Goal: Obtain resource: Download file/media

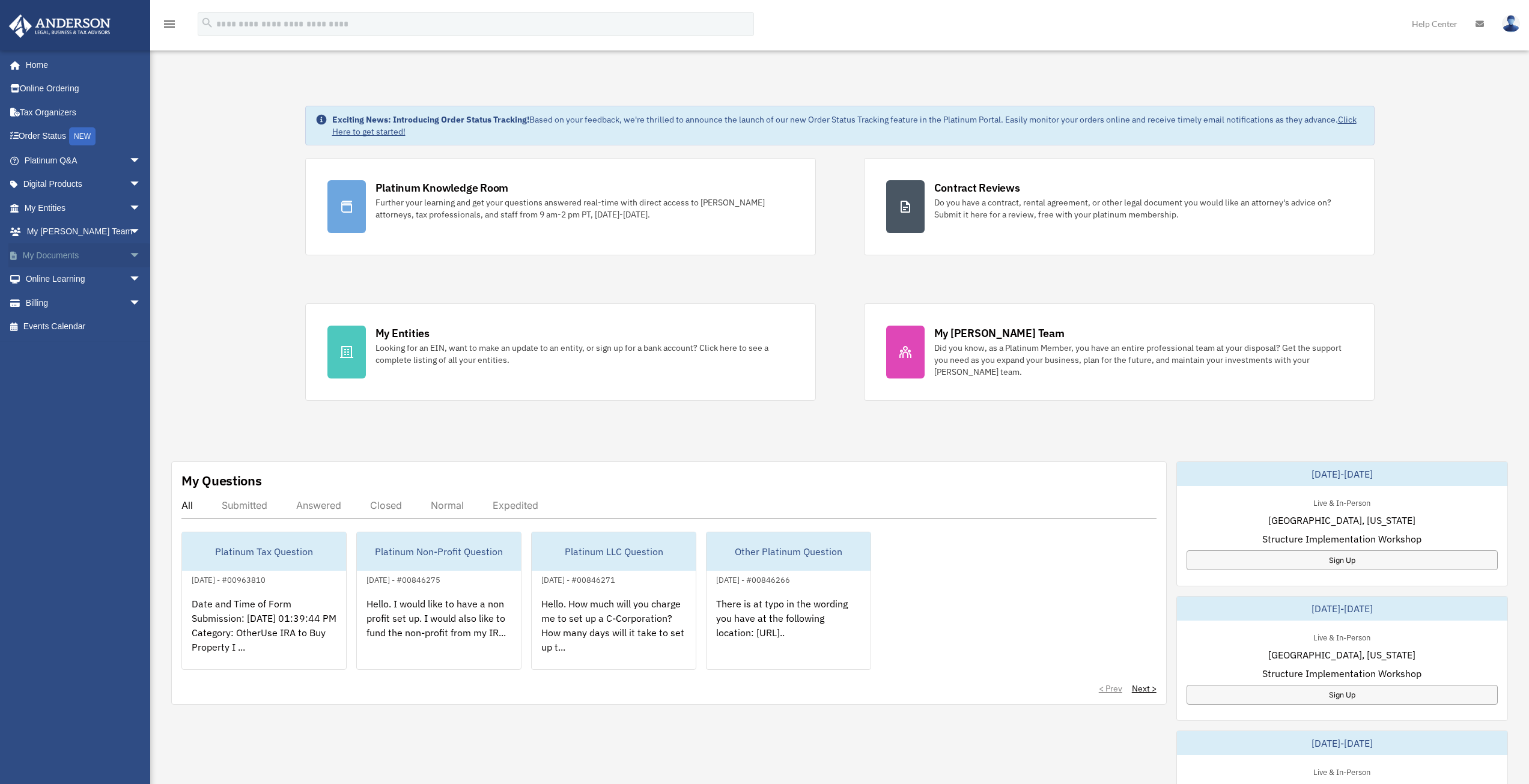
click at [129, 254] on span "arrow_drop_down" at bounding box center [141, 255] width 24 height 25
click at [51, 280] on link "Box" at bounding box center [88, 280] width 142 height 24
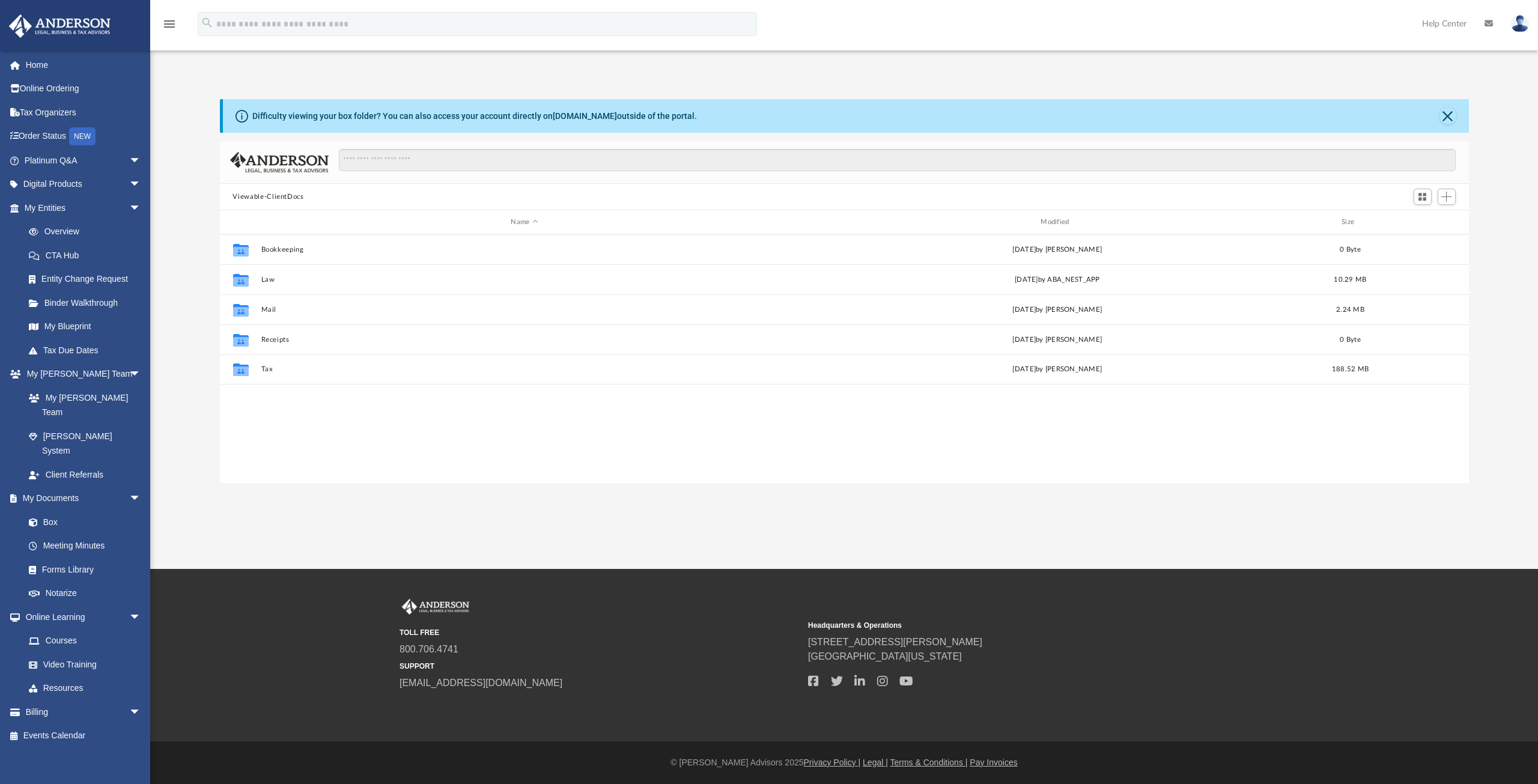
scroll to position [264, 1240]
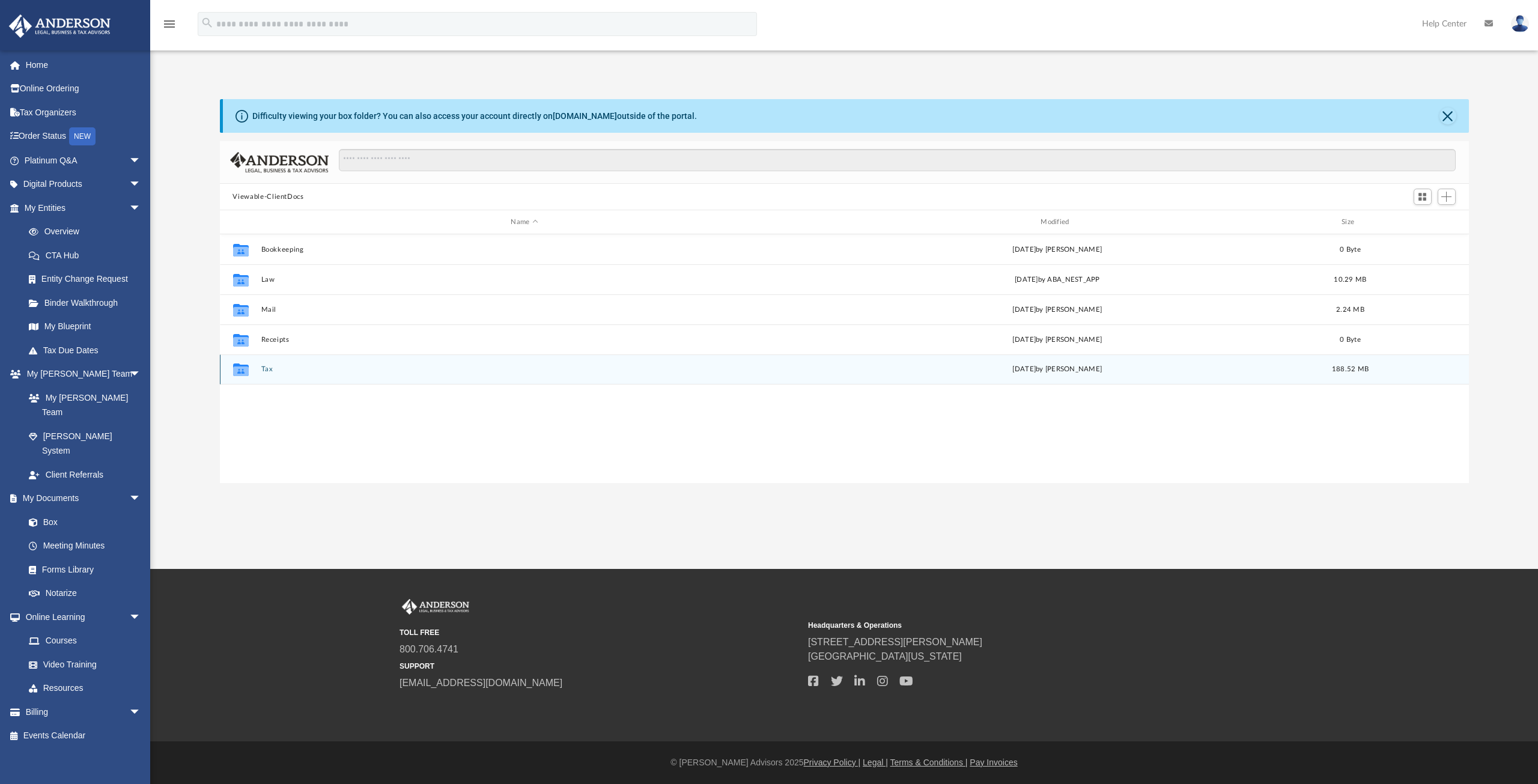
click at [268, 370] on button "Tax" at bounding box center [524, 369] width 527 height 8
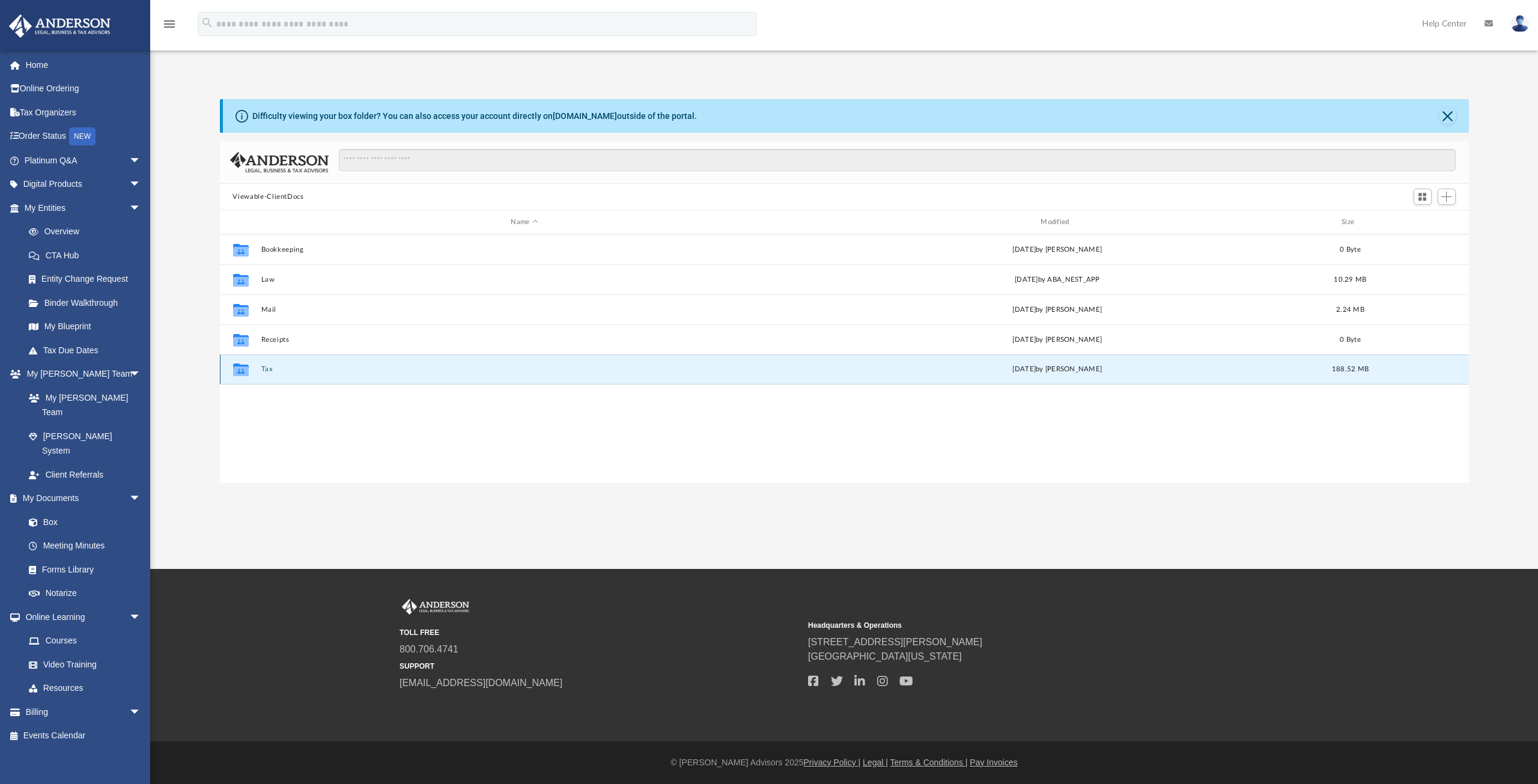
click at [268, 370] on button "Tax" at bounding box center [524, 369] width 527 height 8
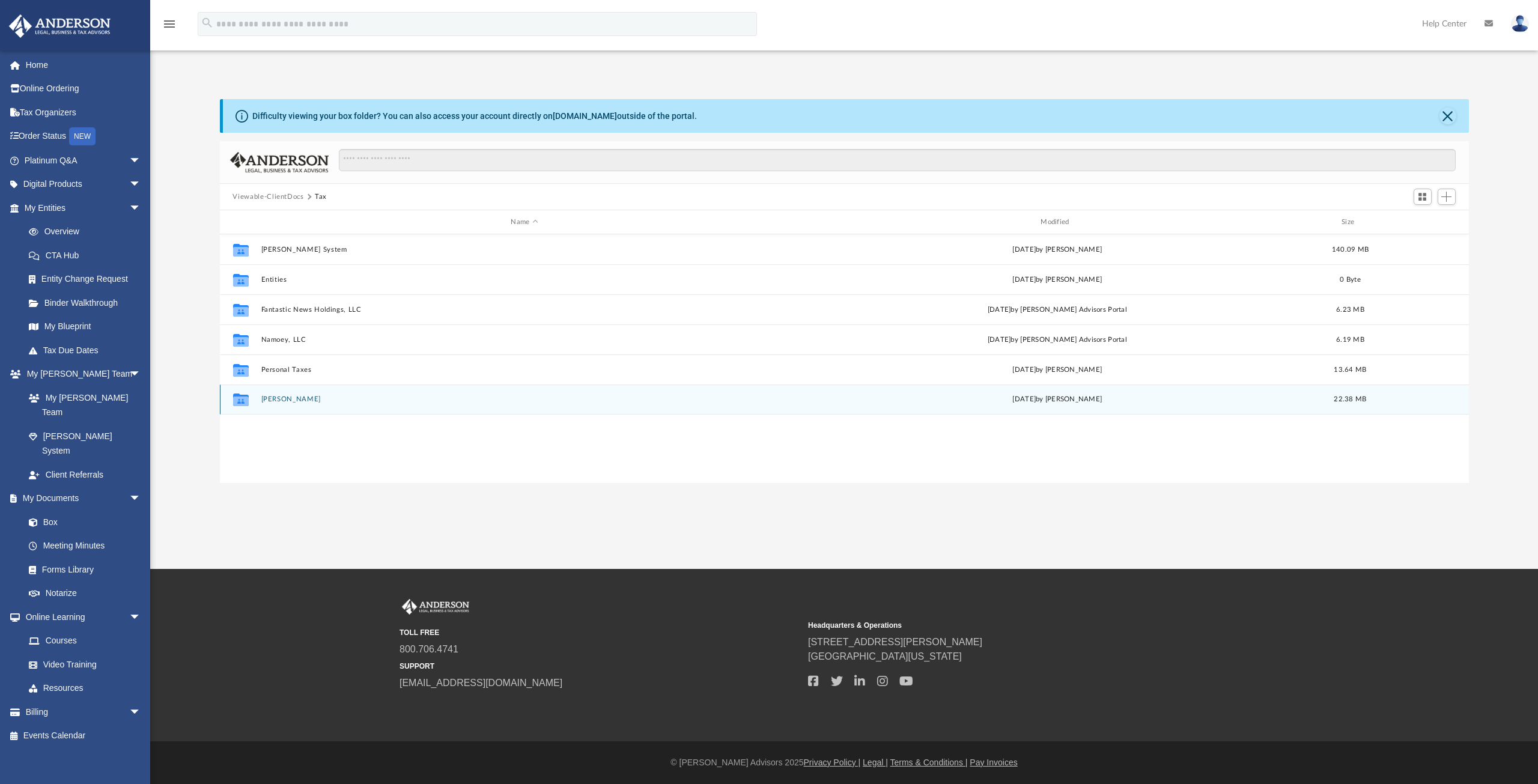
click at [317, 399] on button "Spaulding-Yeoman, Deirdre" at bounding box center [524, 399] width 527 height 8
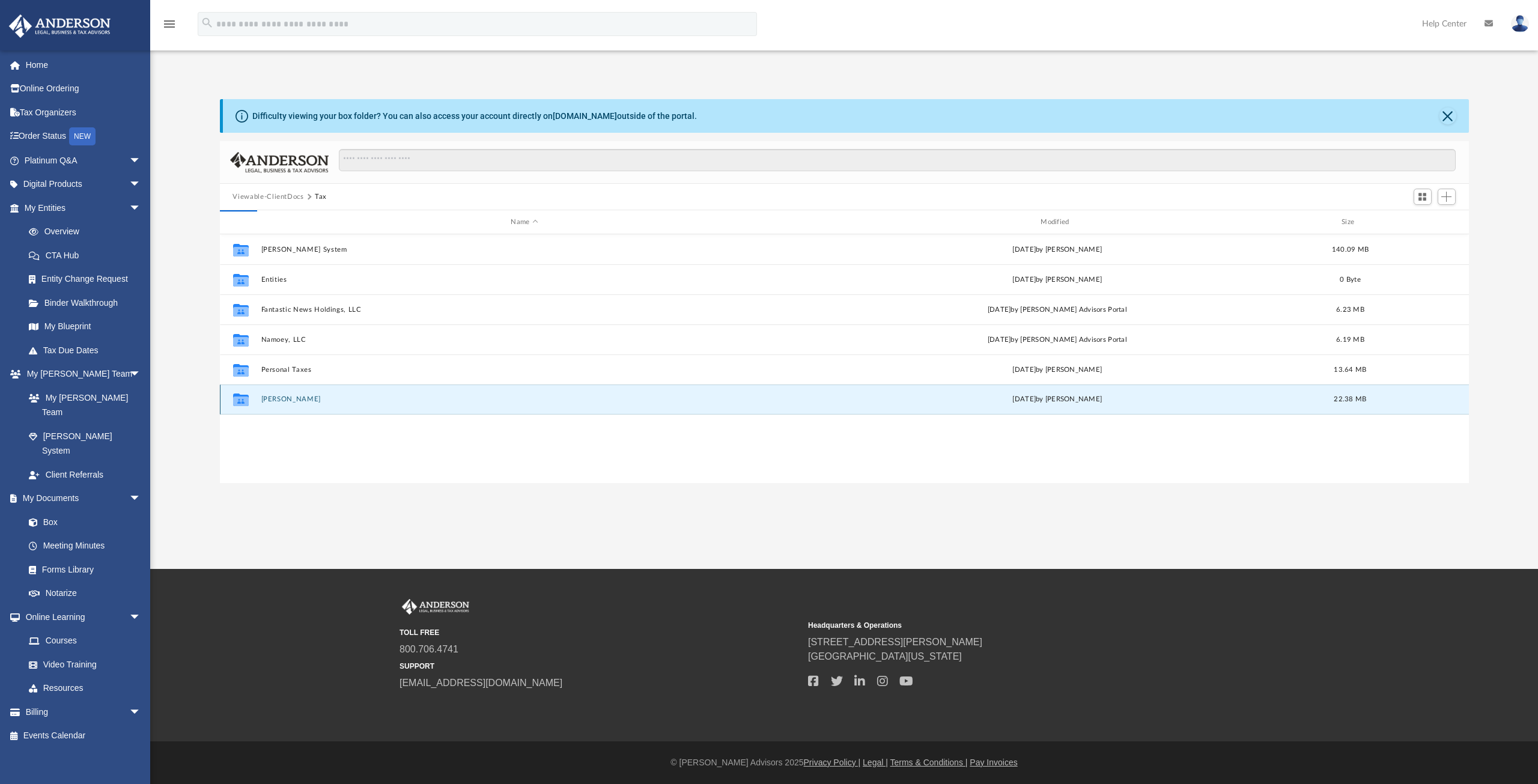
click at [317, 399] on button "Spaulding-Yeoman, Deirdre" at bounding box center [524, 399] width 527 height 8
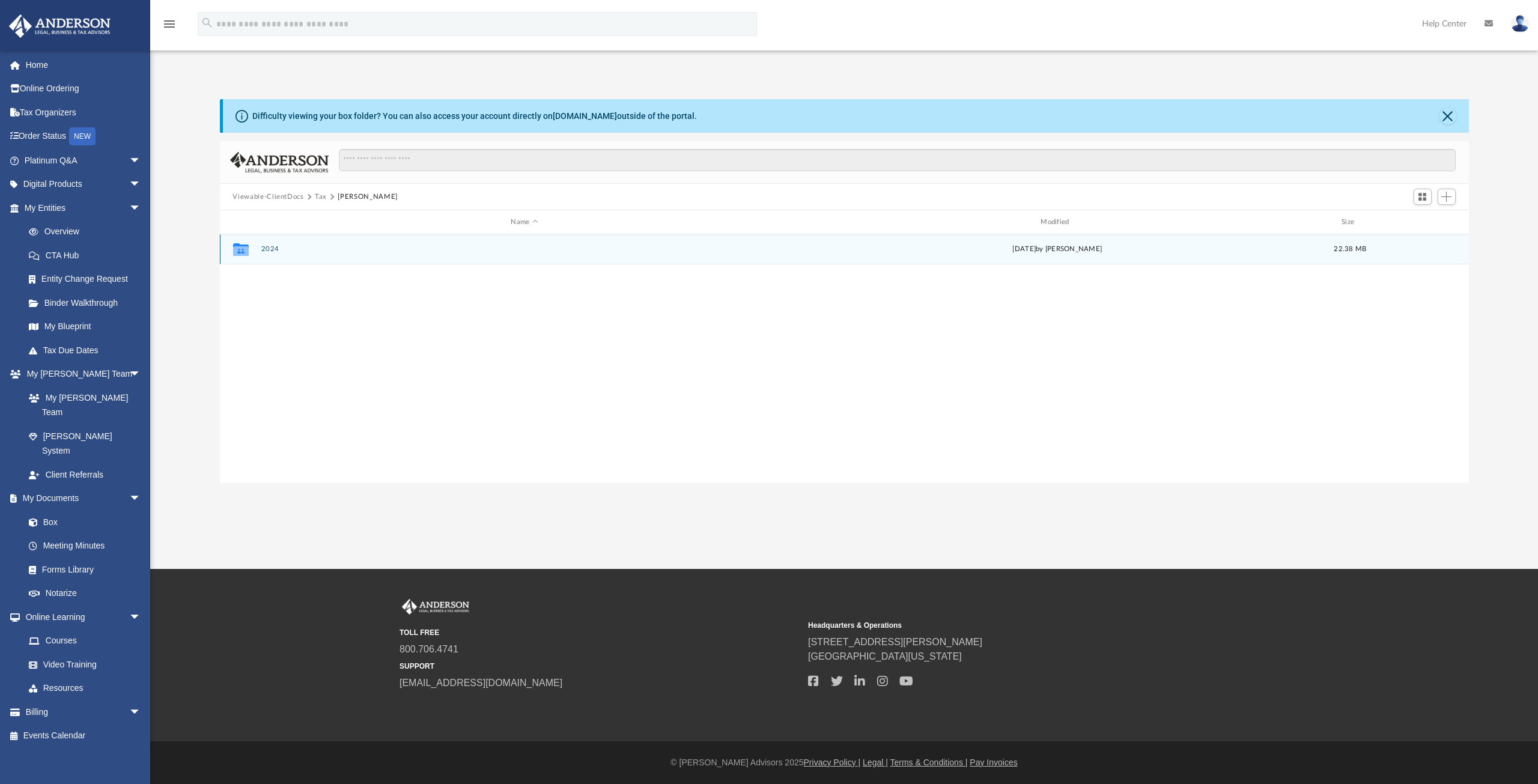
click at [270, 251] on button "2024" at bounding box center [524, 249] width 527 height 8
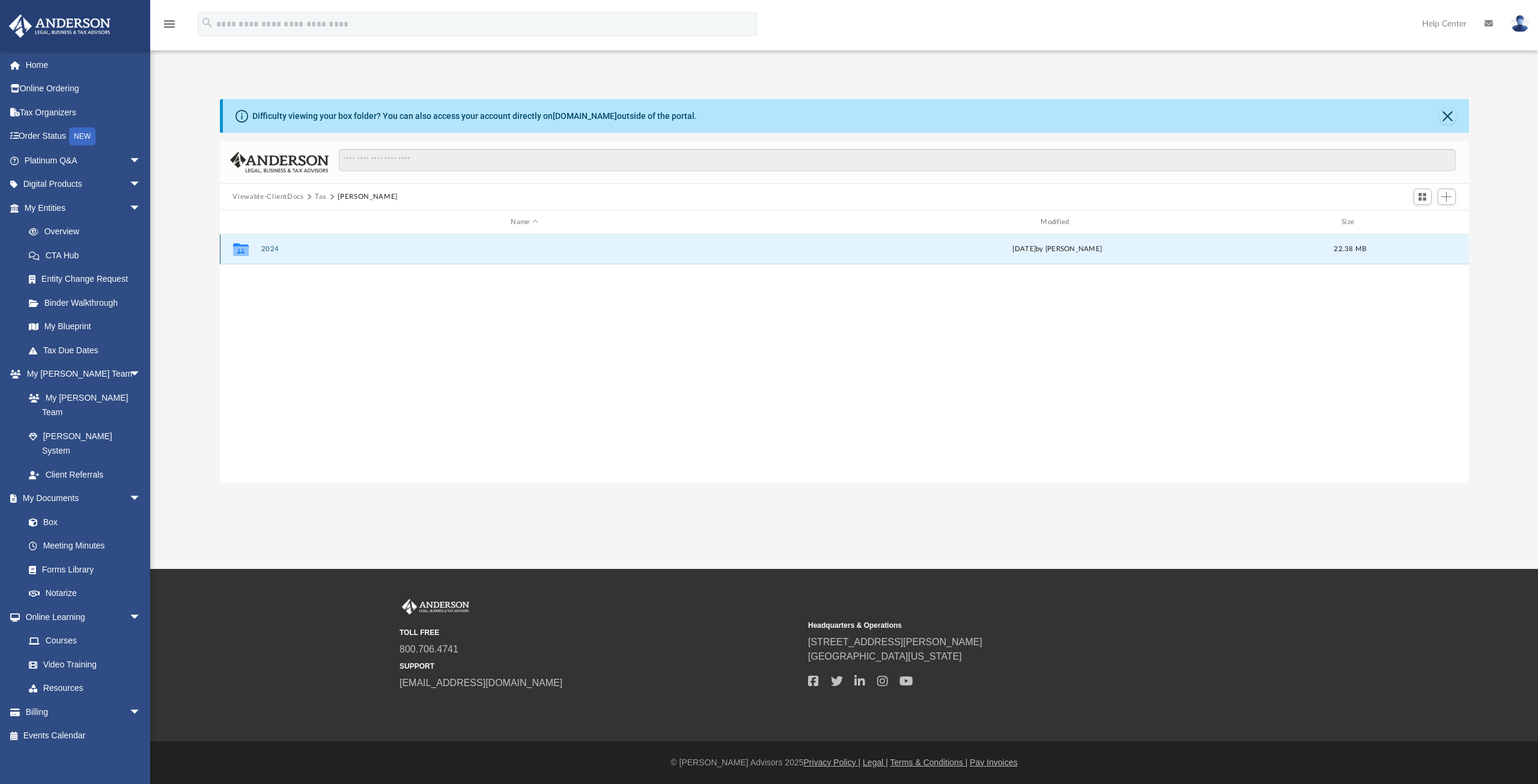
click at [270, 251] on button "2024" at bounding box center [524, 249] width 527 height 8
click at [273, 246] on button "Digital Tax Organizer" at bounding box center [524, 249] width 527 height 8
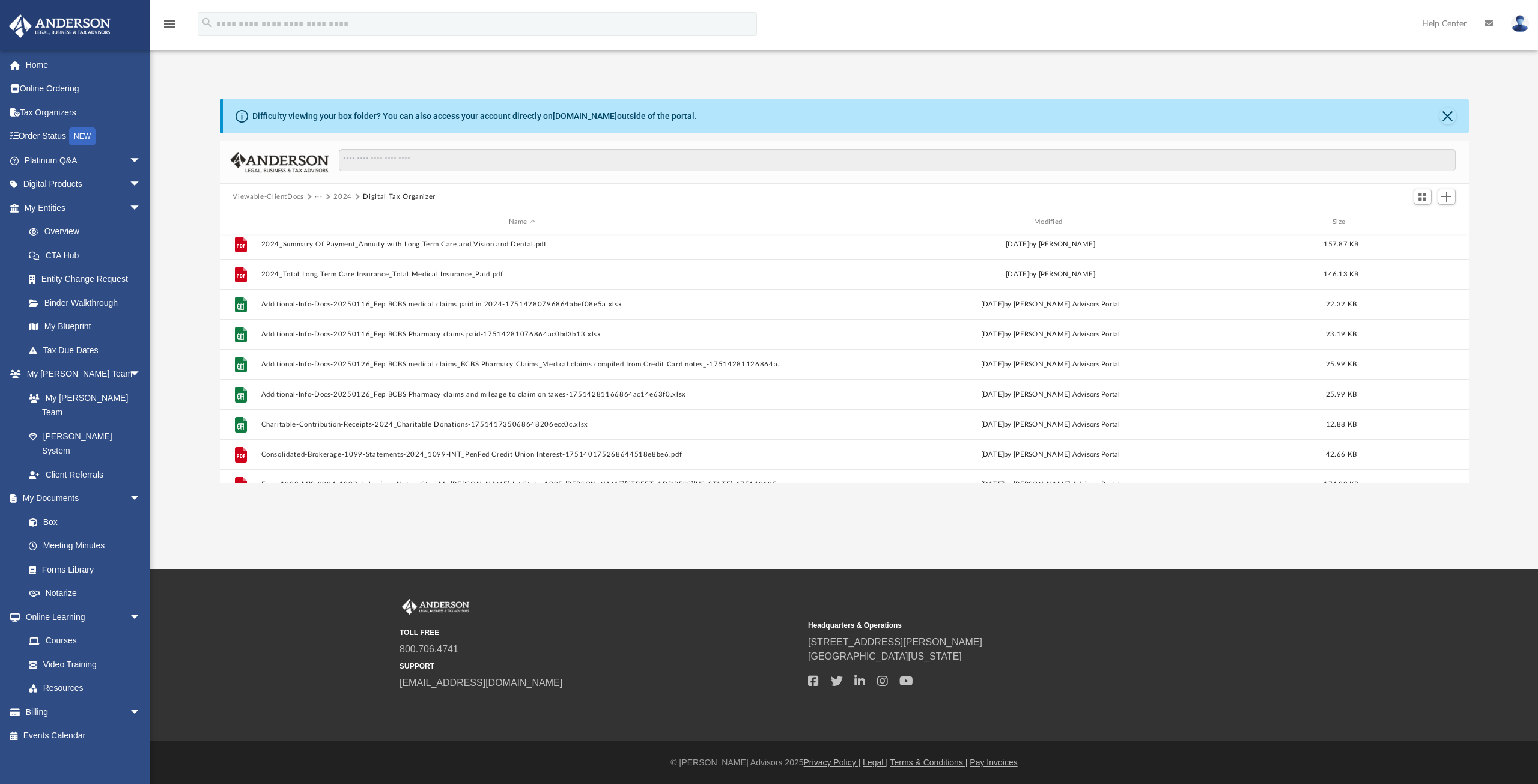
scroll to position [0, 0]
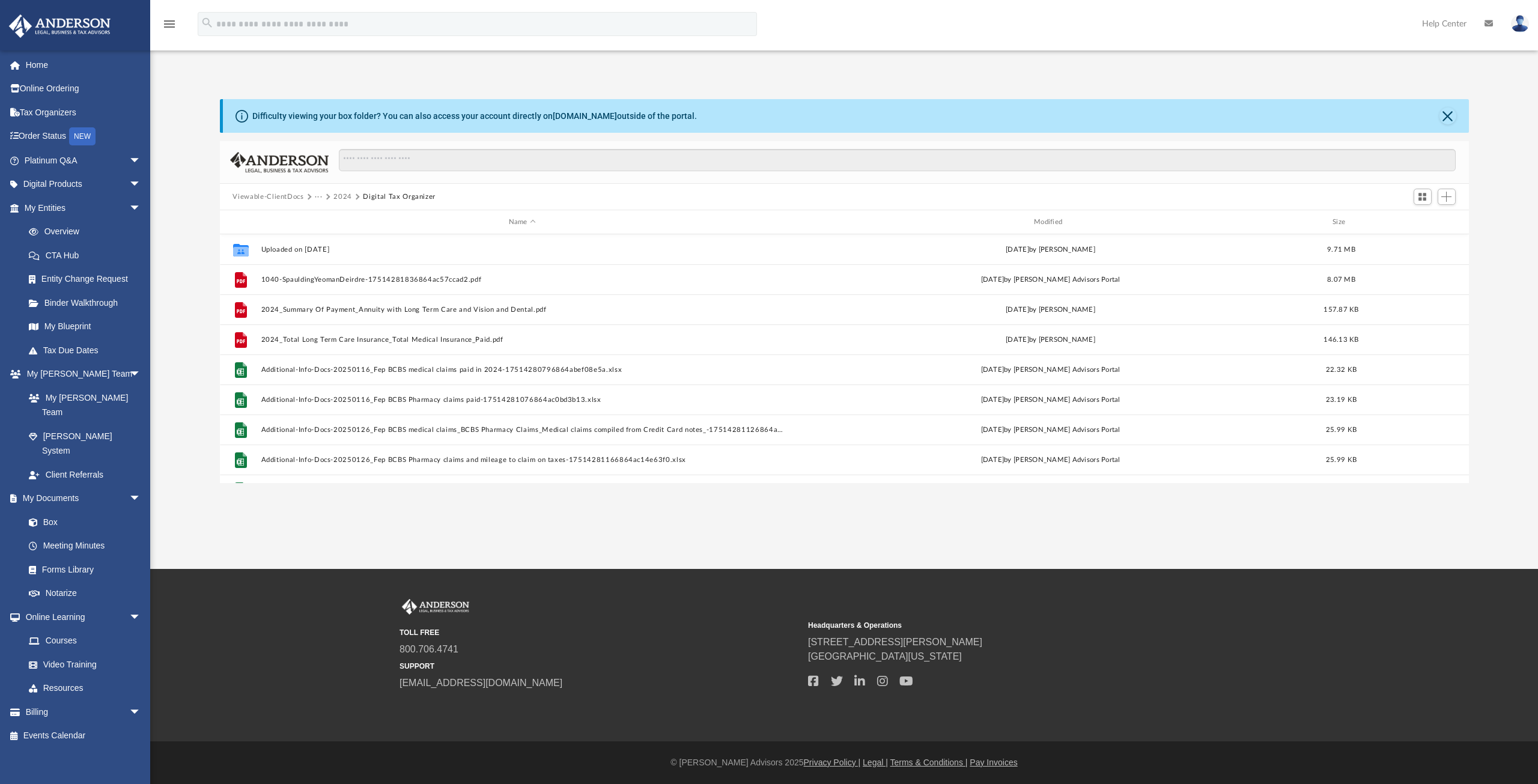
click at [341, 198] on button "2024" at bounding box center [342, 197] width 19 height 11
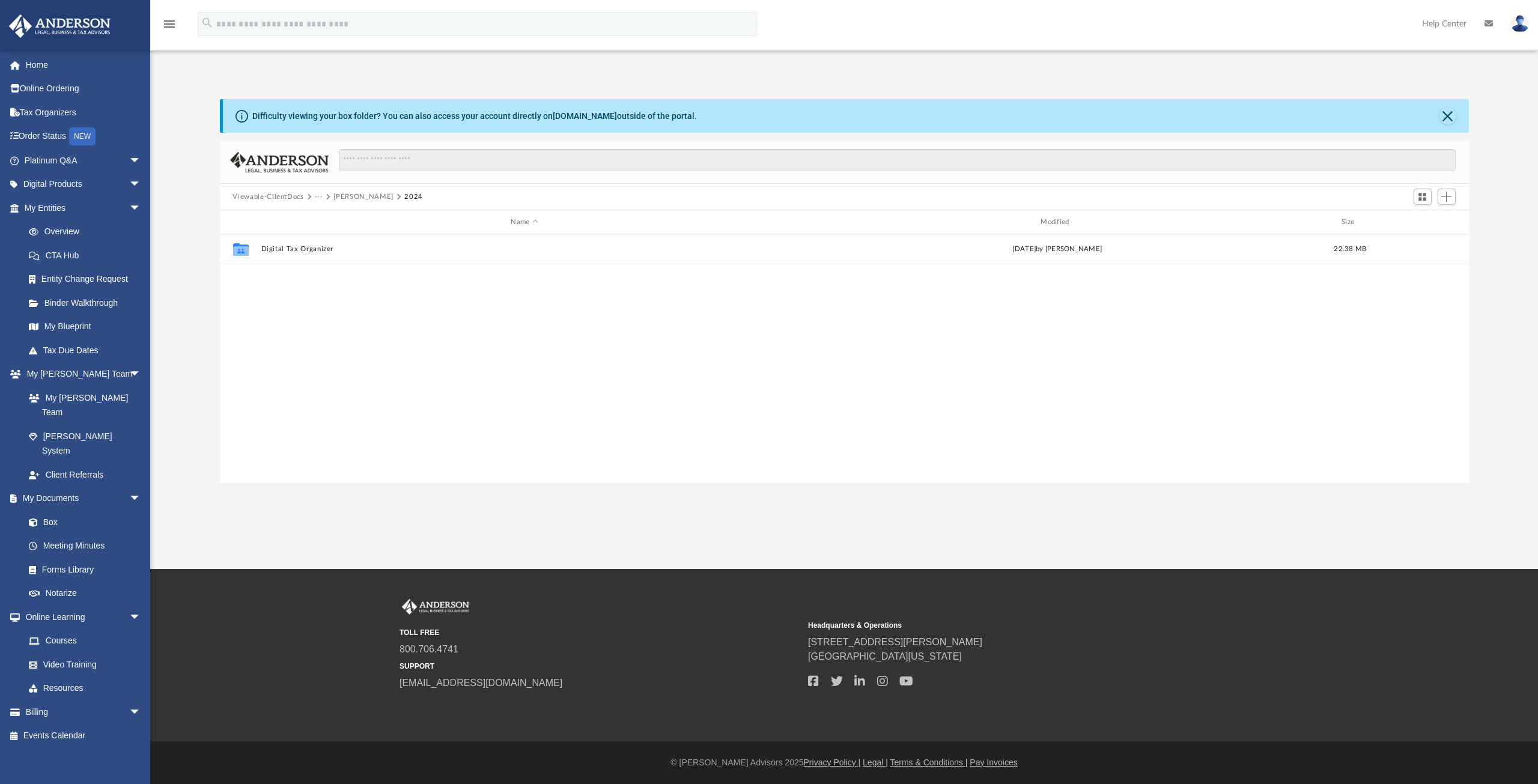
click at [364, 196] on button "Spaulding-Yeoman, Deirdre" at bounding box center [363, 197] width 60 height 11
click at [317, 196] on button "Tax" at bounding box center [321, 197] width 12 height 11
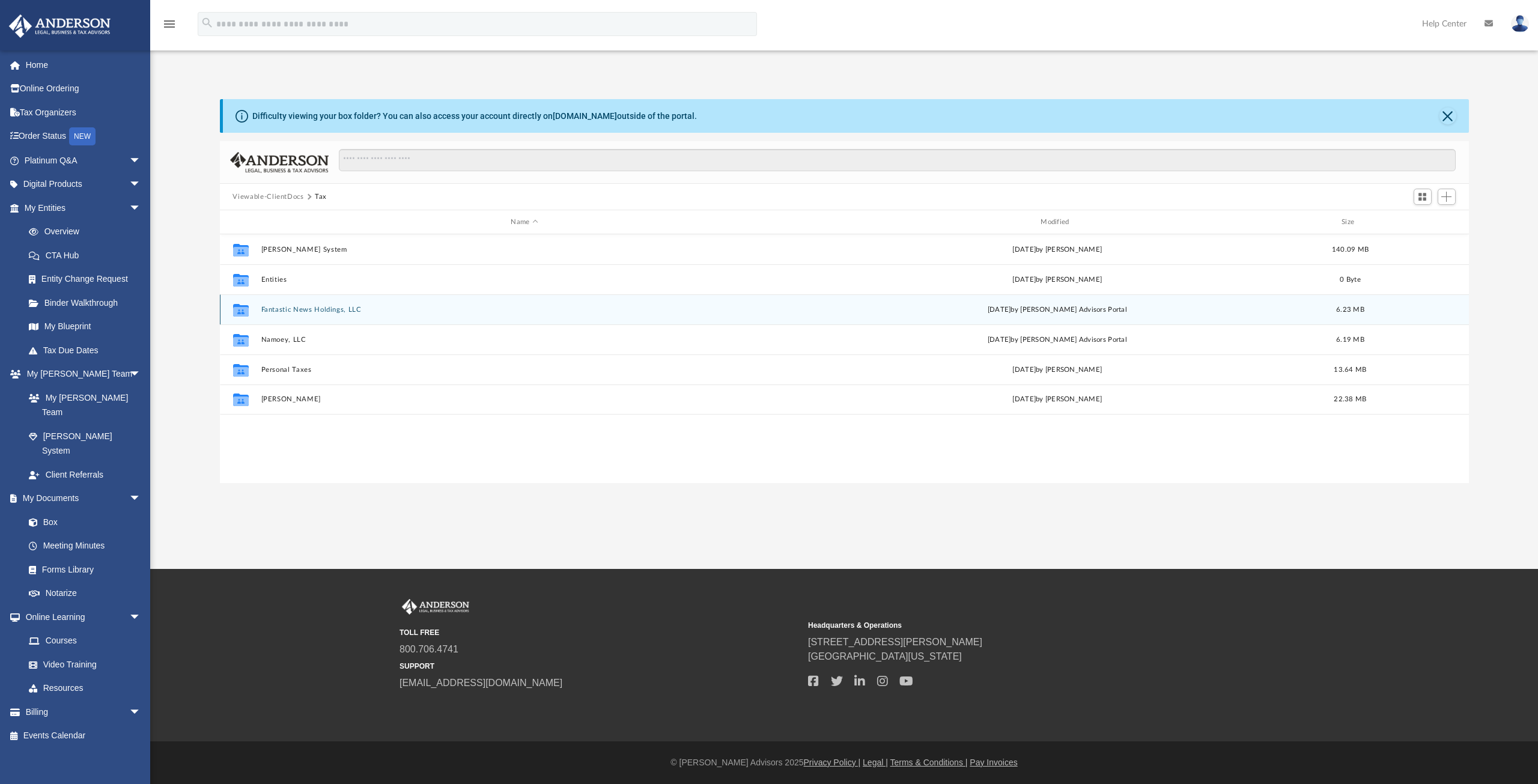
click at [315, 308] on button "Fantastic News Holdings, LLC" at bounding box center [524, 310] width 527 height 8
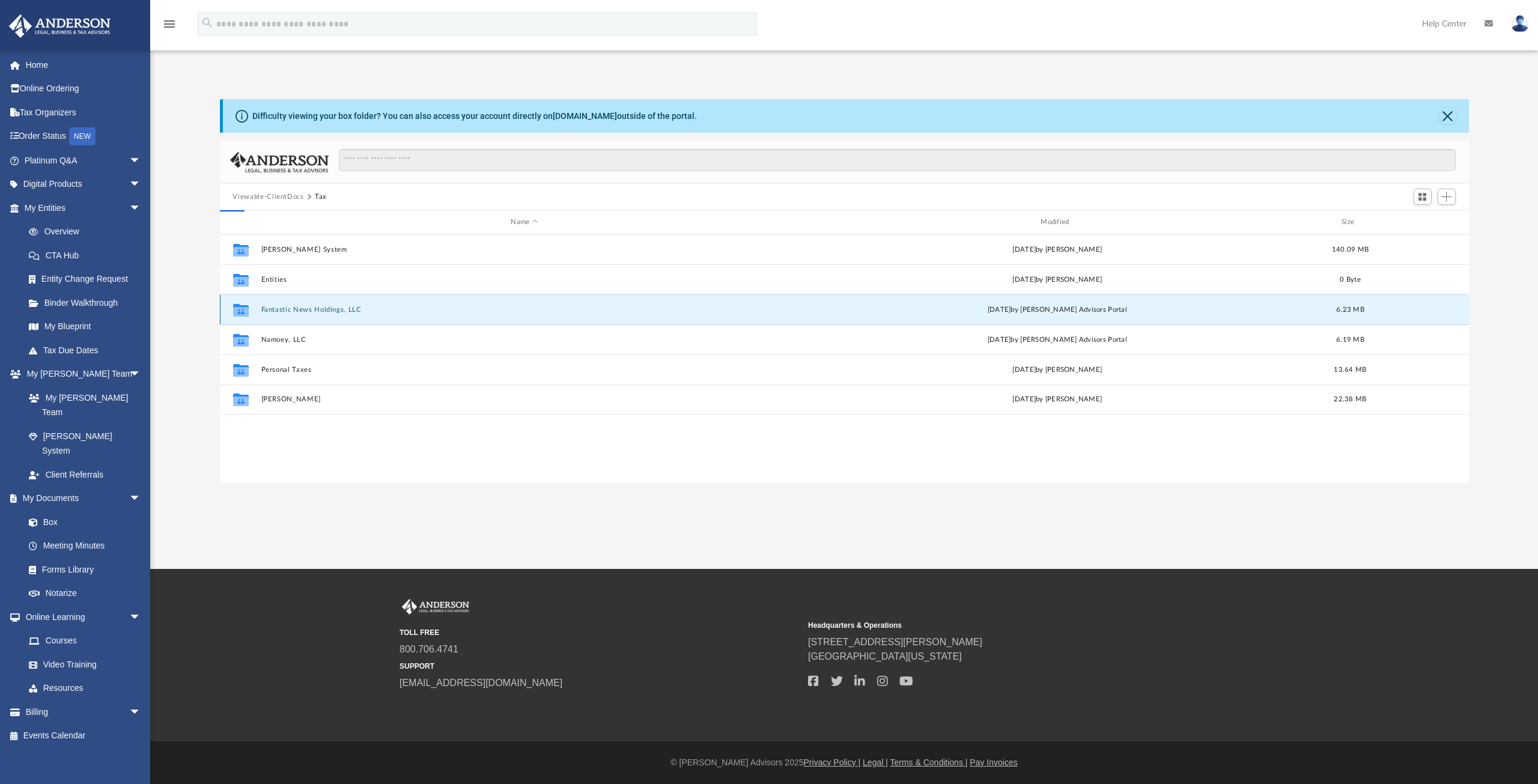
click at [315, 308] on button "Fantastic News Holdings, LLC" at bounding box center [524, 310] width 527 height 8
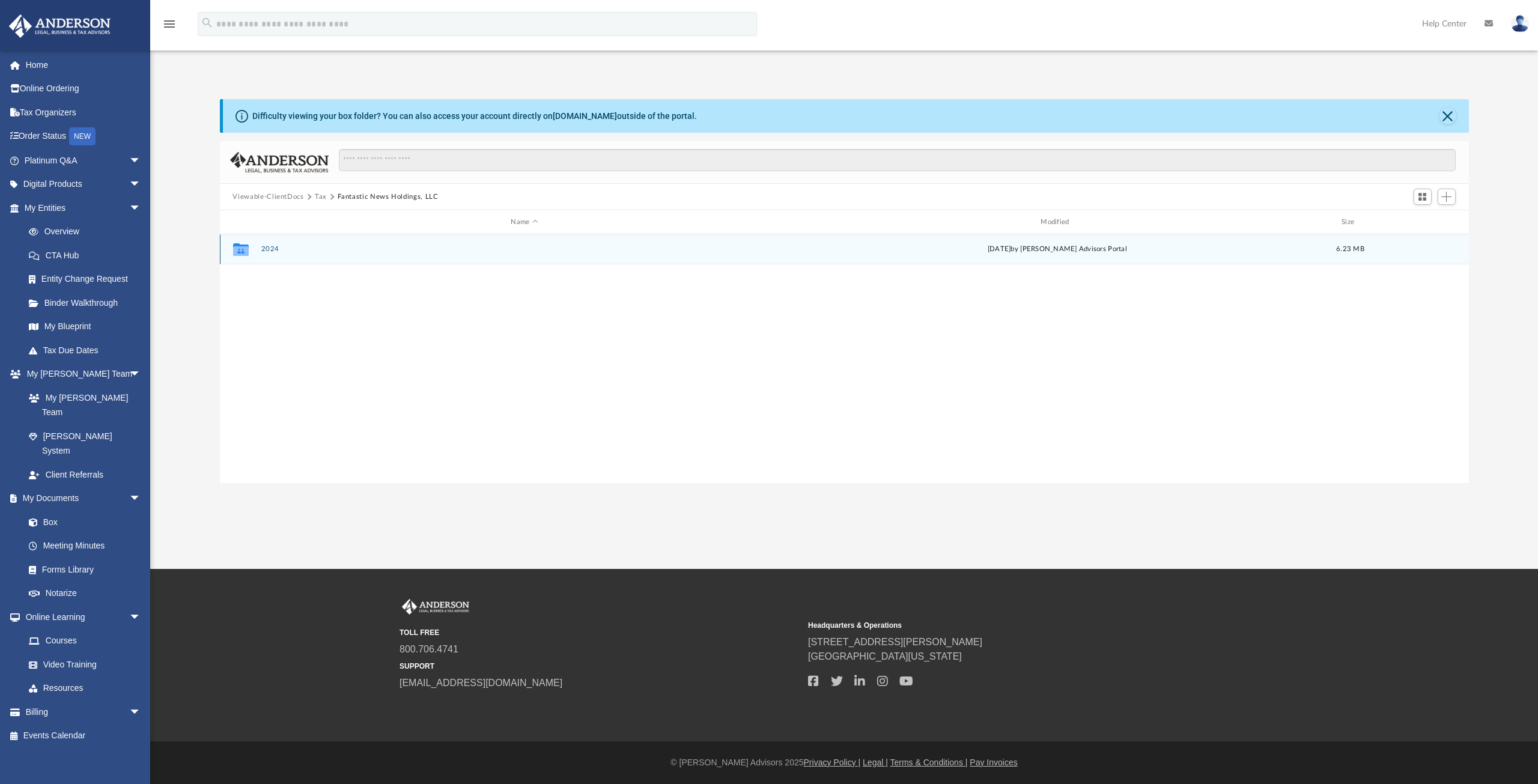
click at [273, 248] on button "2024" at bounding box center [524, 249] width 527 height 8
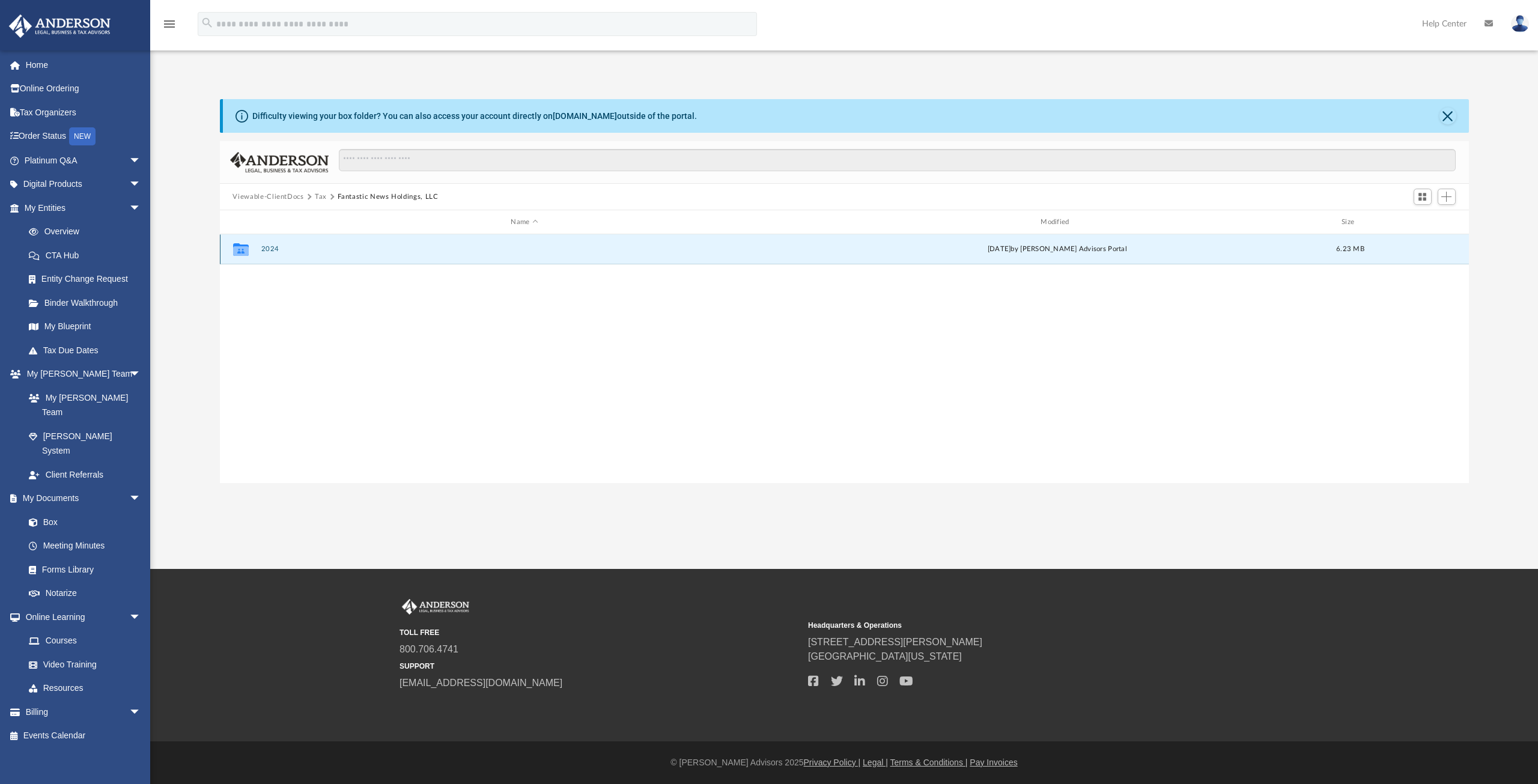
click at [273, 248] on button "2024" at bounding box center [524, 249] width 527 height 8
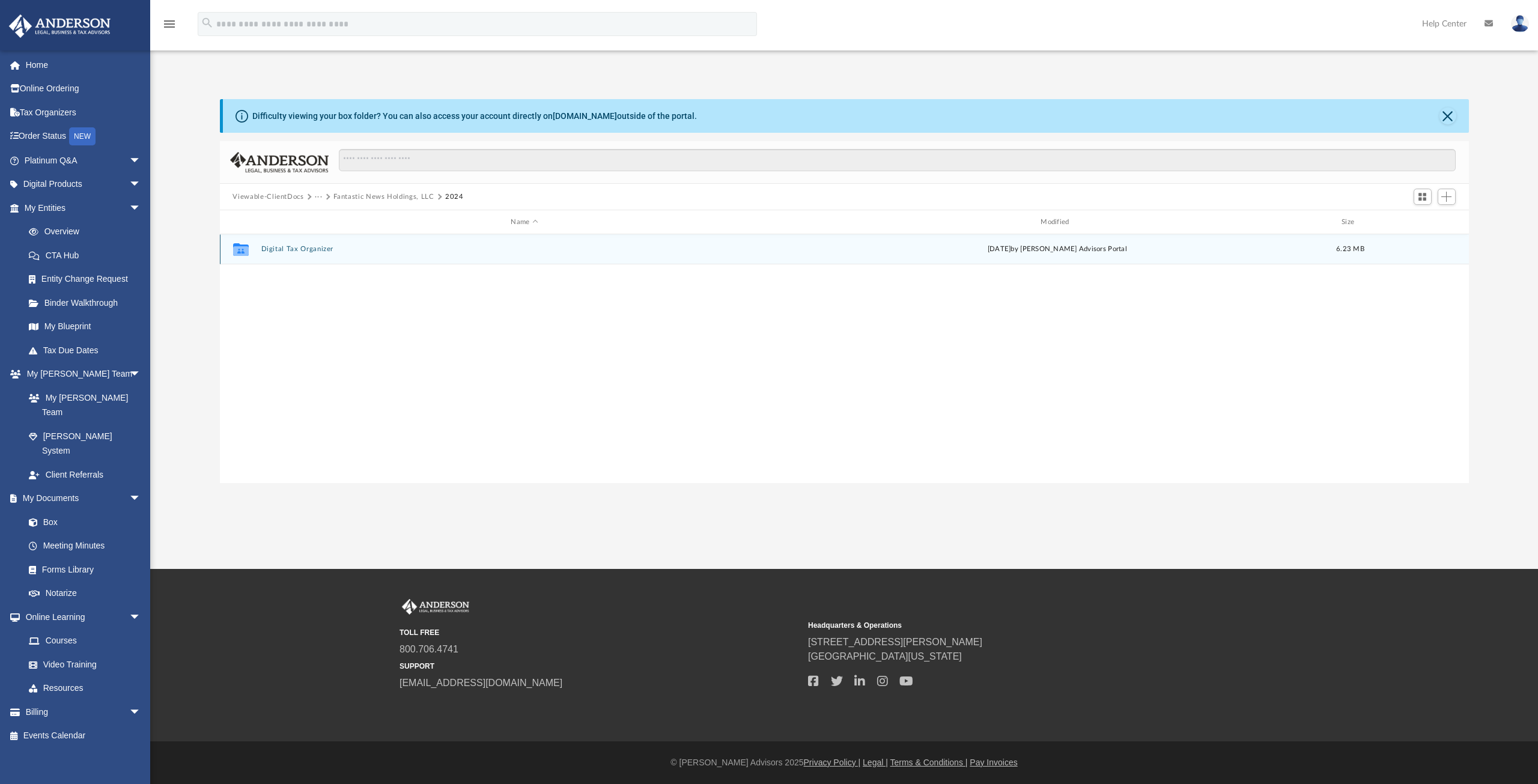
click at [273, 248] on button "Digital Tax Organizer" at bounding box center [524, 249] width 527 height 8
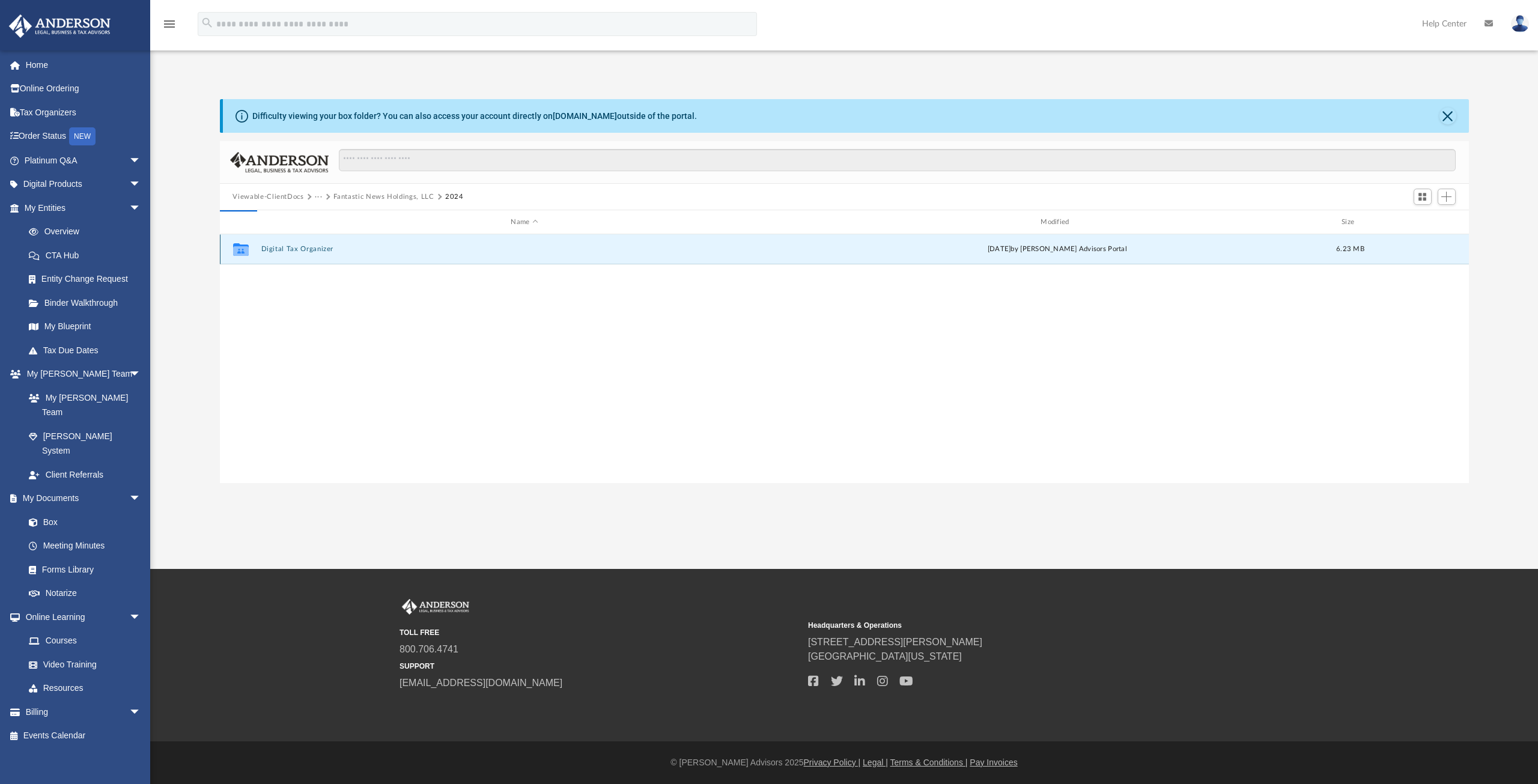
click at [273, 248] on button "Digital Tax Organizer" at bounding box center [524, 249] width 527 height 8
click at [317, 248] on button "1065-FantasticNewsHoldingsLLC-175141170268646bf655f95.pdf" at bounding box center [524, 249] width 527 height 8
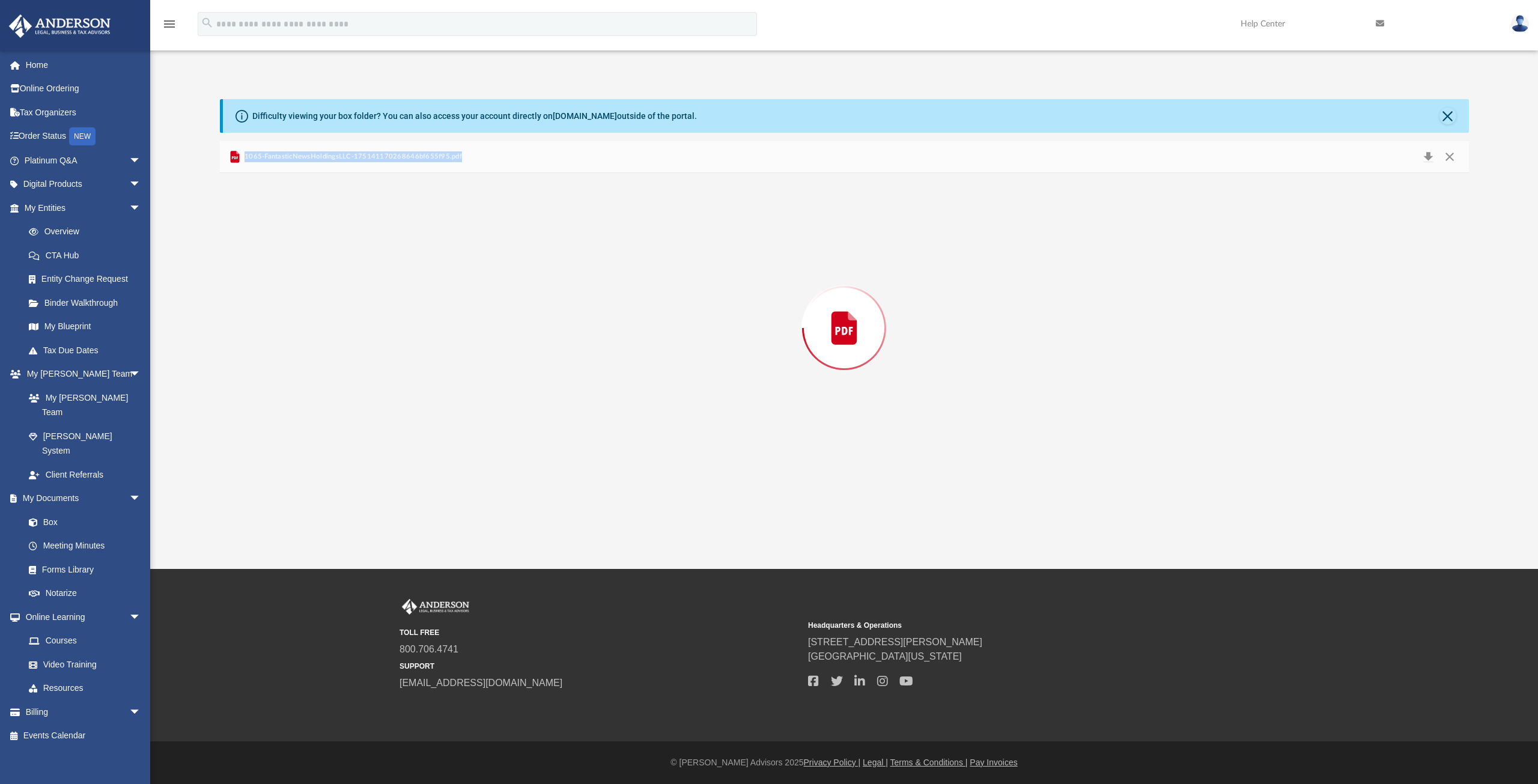
click at [317, 248] on div "Preview" at bounding box center [844, 327] width 1249 height 310
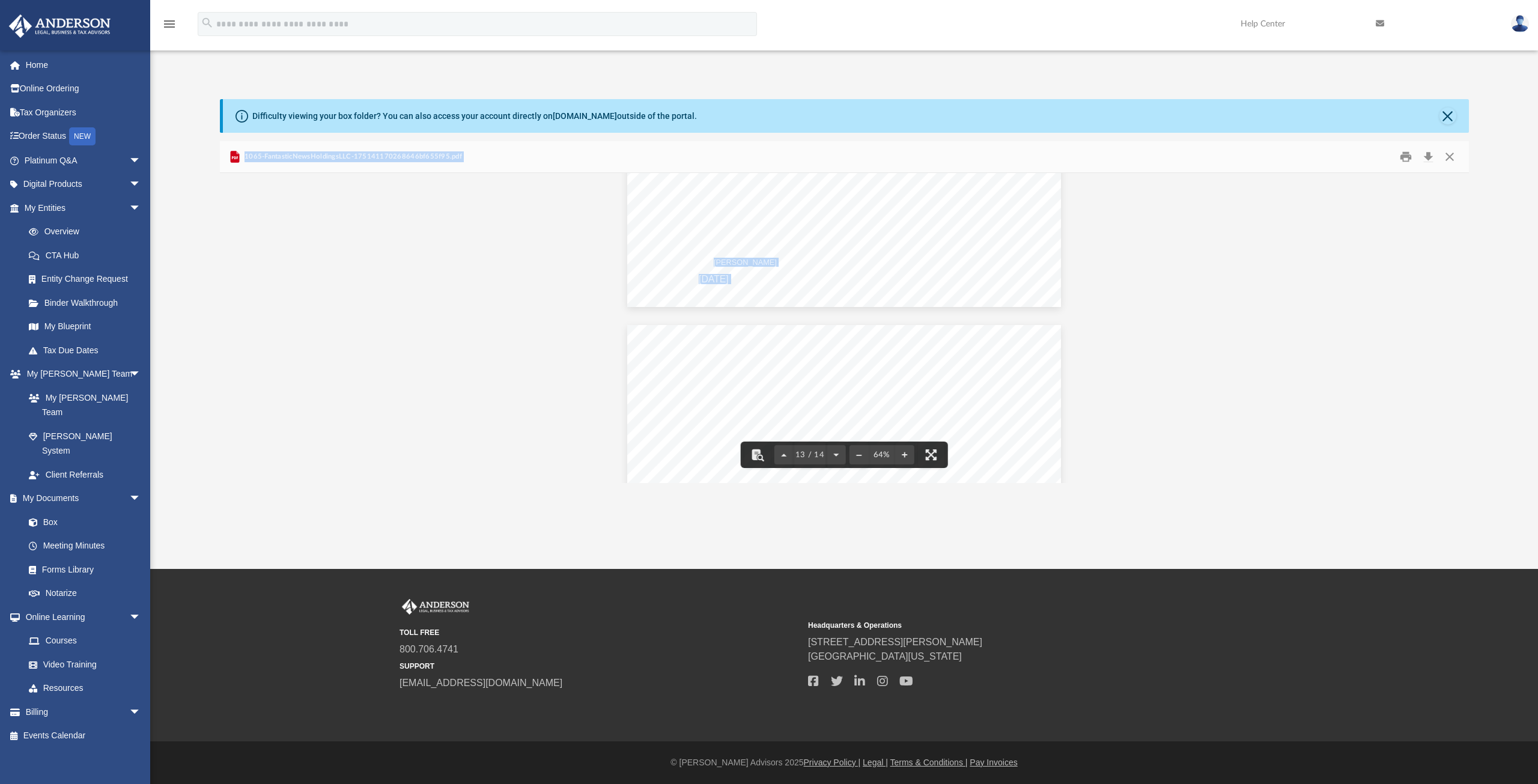
scroll to position [4530, 0]
click at [492, 68] on div "App dwspauld@aol.com Sign Out dwspauld@aol.com Home Online Ordering Tax Organiz…" at bounding box center [769, 272] width 1538 height 422
click at [1451, 158] on button "Close" at bounding box center [1449, 157] width 22 height 19
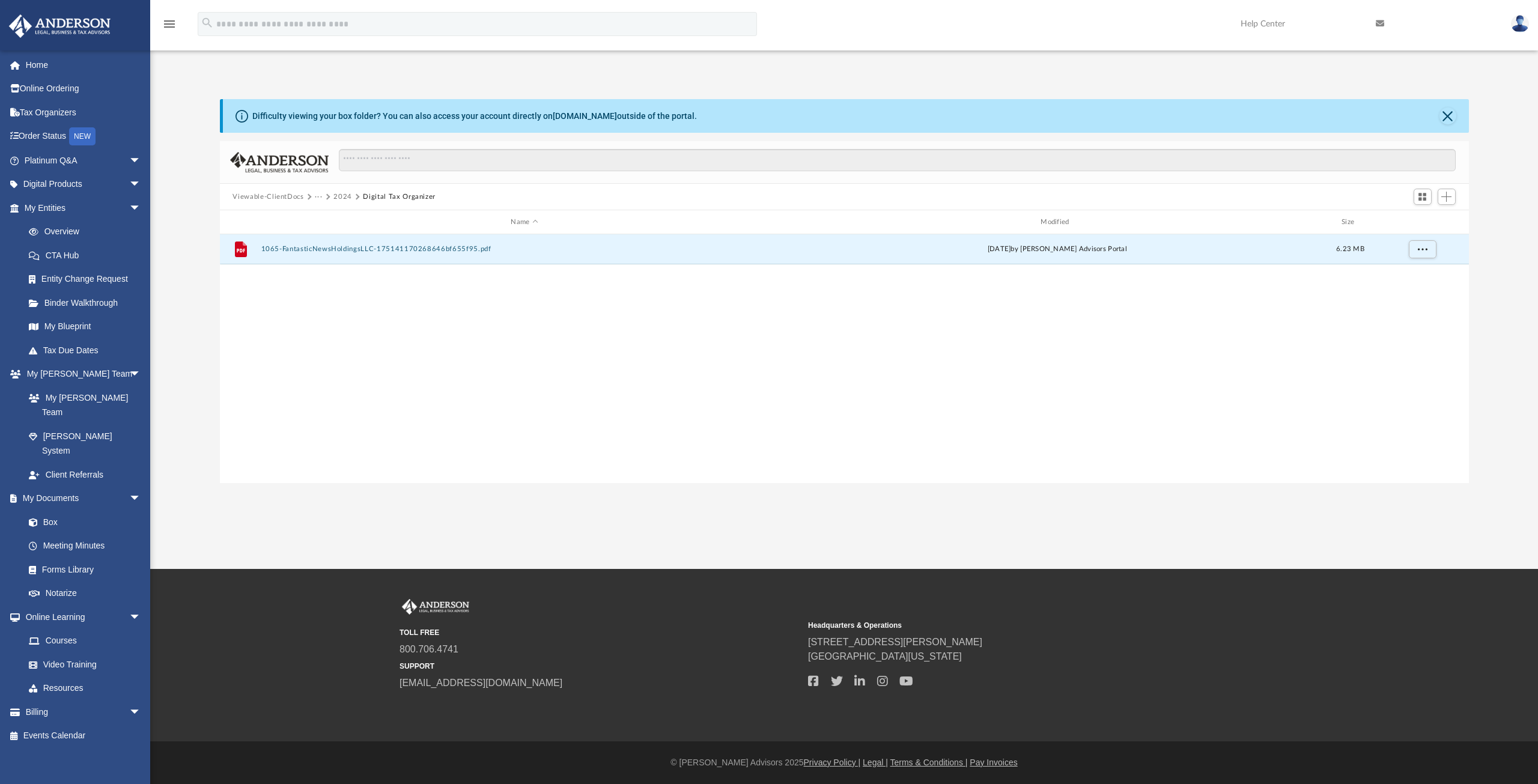
click at [338, 197] on button "2024" at bounding box center [342, 197] width 19 height 11
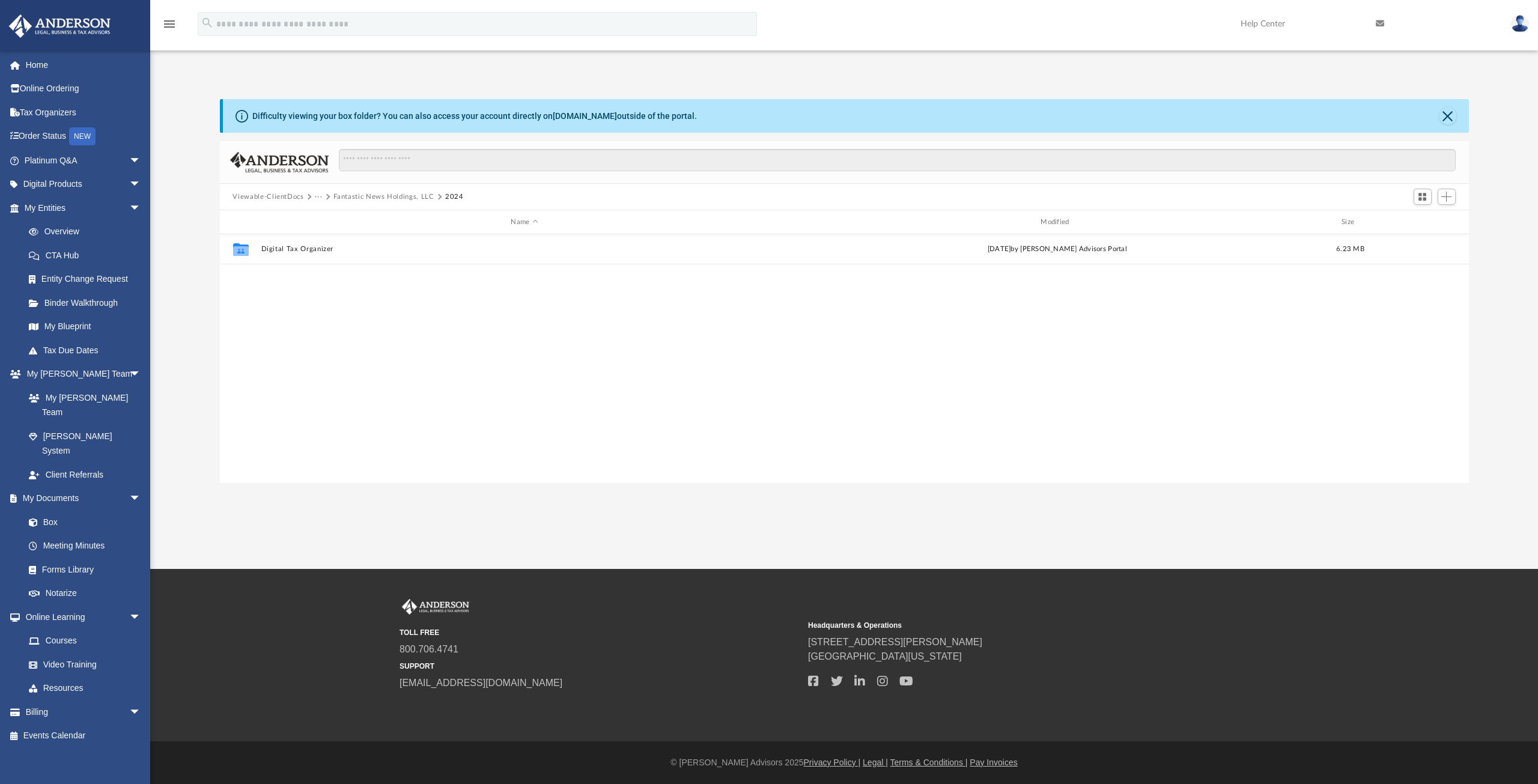
click at [317, 198] on button "···" at bounding box center [319, 197] width 8 height 11
click at [318, 195] on button "···" at bounding box center [319, 197] width 8 height 11
click at [293, 197] on button "Viewable-ClientDocs" at bounding box center [268, 197] width 71 height 11
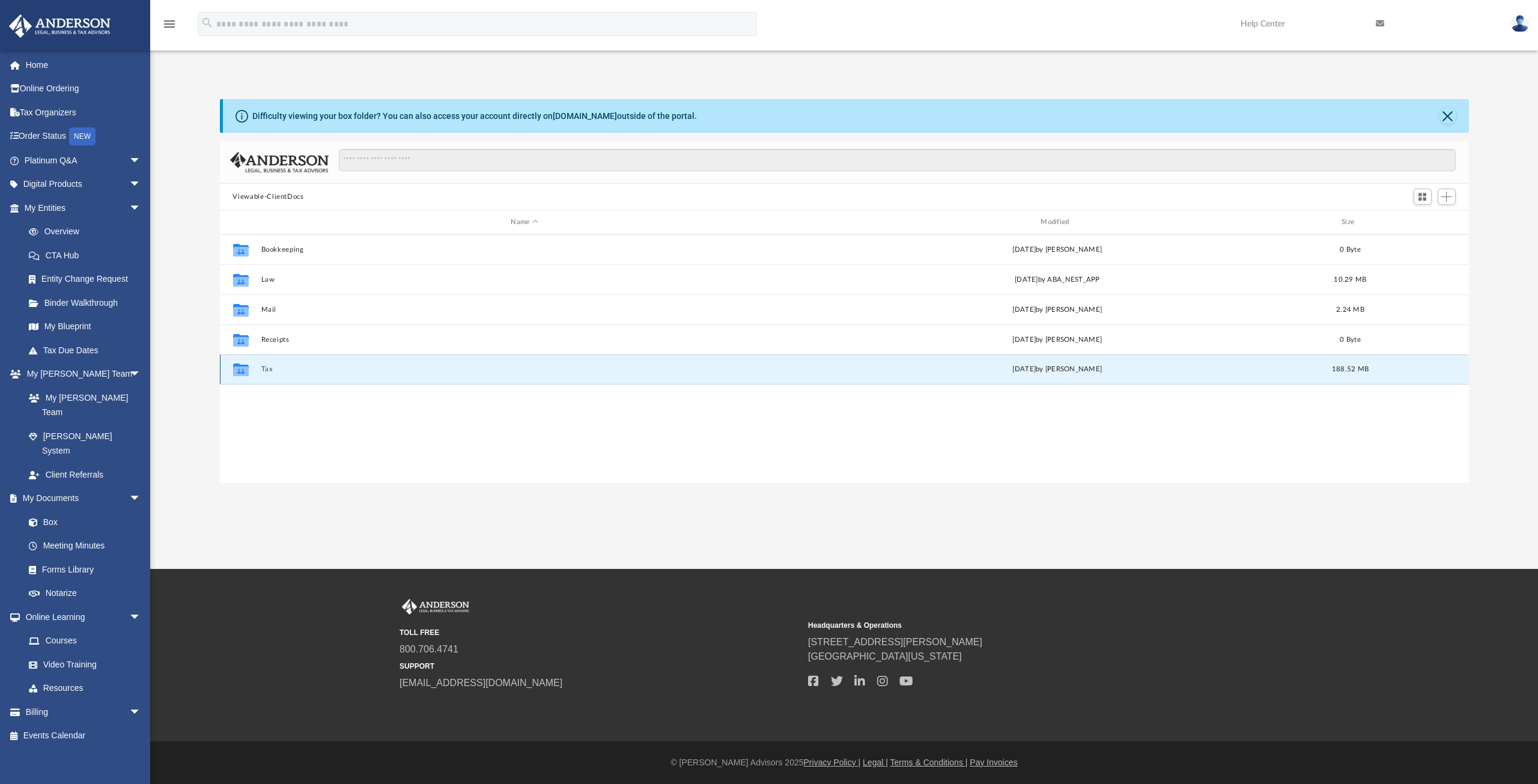
click at [262, 369] on button "Tax" at bounding box center [524, 369] width 527 height 8
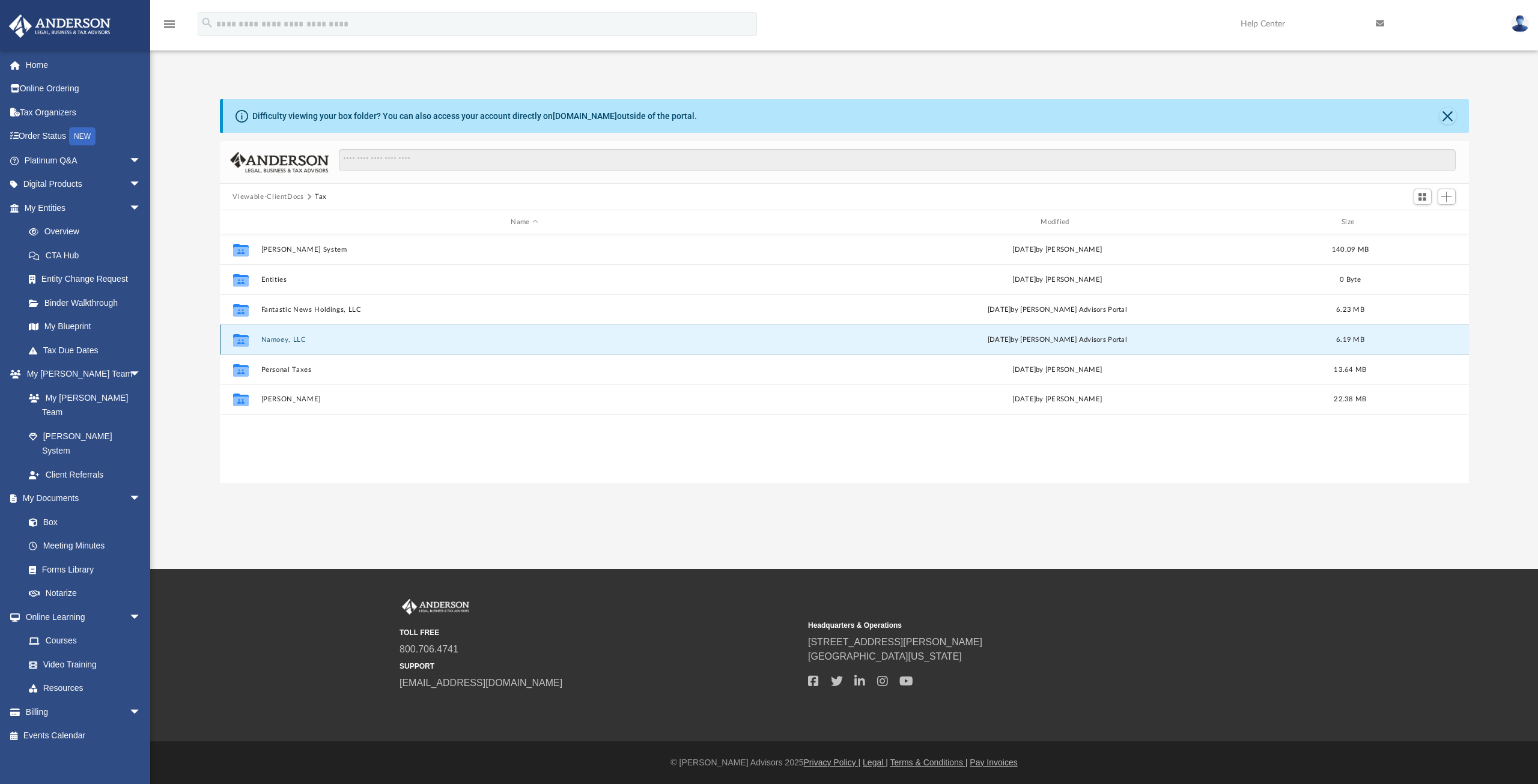
click at [282, 339] on button "Namoey, LLC" at bounding box center [524, 339] width 527 height 8
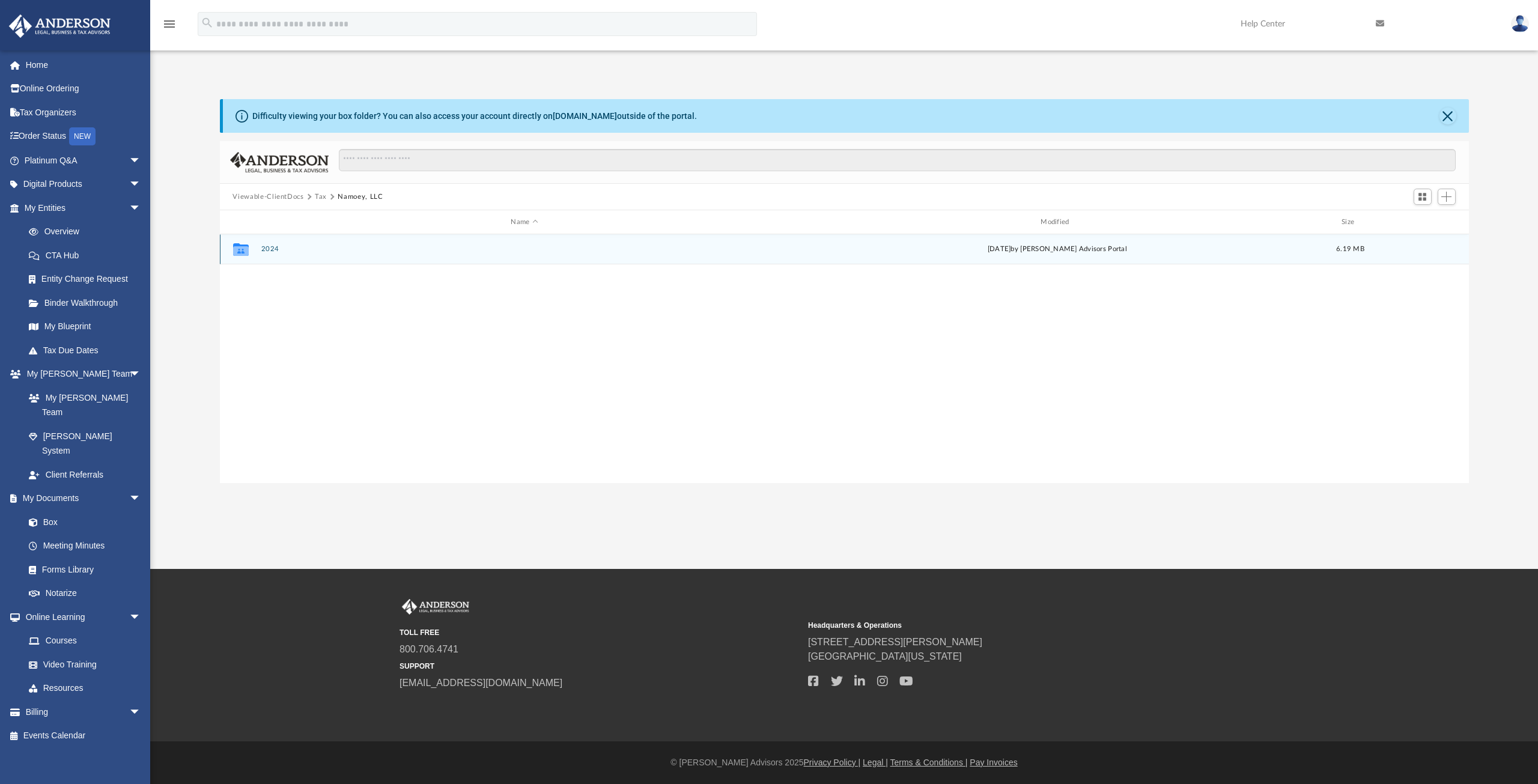
click at [269, 245] on button "2024" at bounding box center [524, 249] width 527 height 8
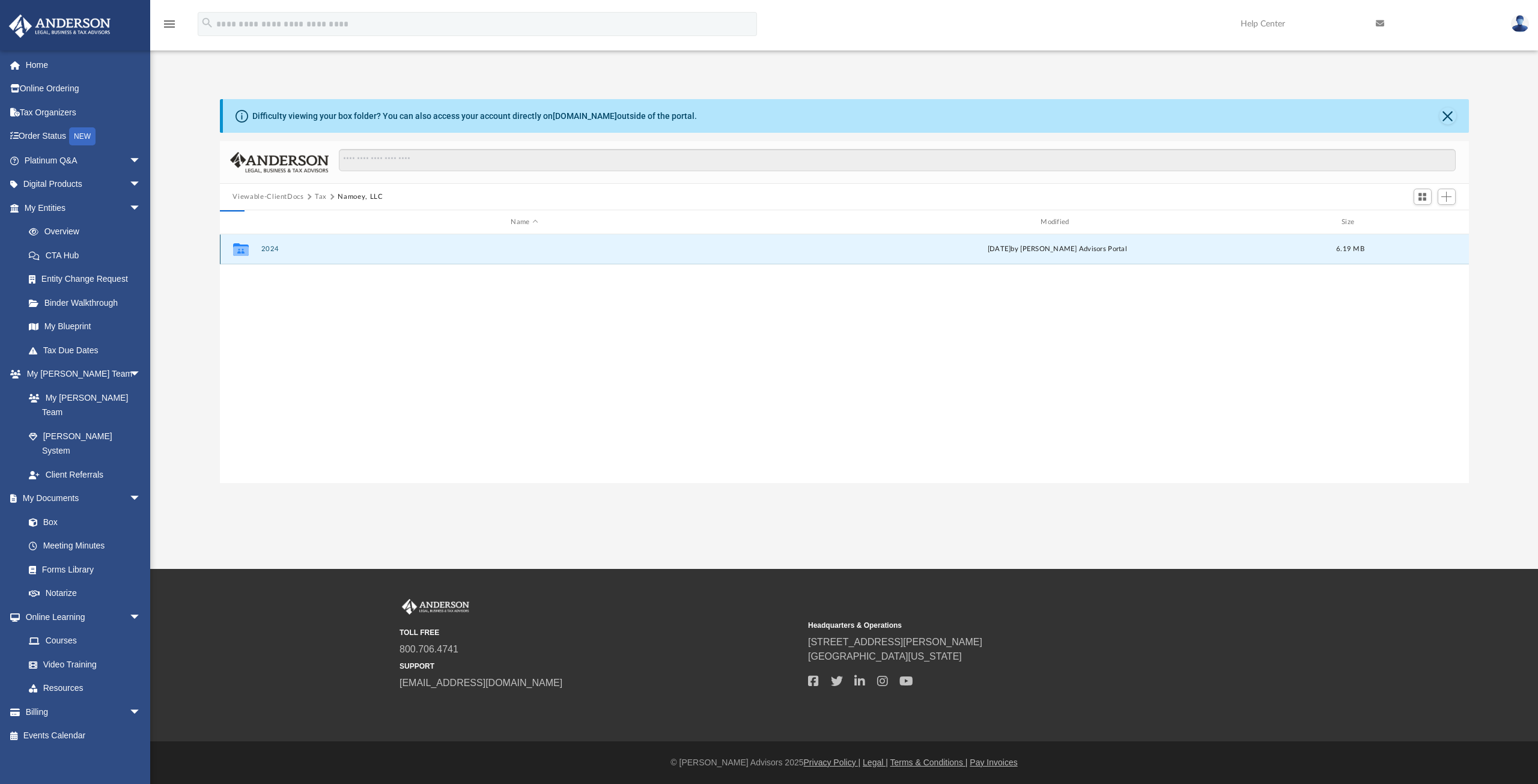
click at [269, 245] on button "2024" at bounding box center [524, 249] width 527 height 8
click at [274, 251] on button "Digital Tax Organizer" at bounding box center [524, 249] width 527 height 8
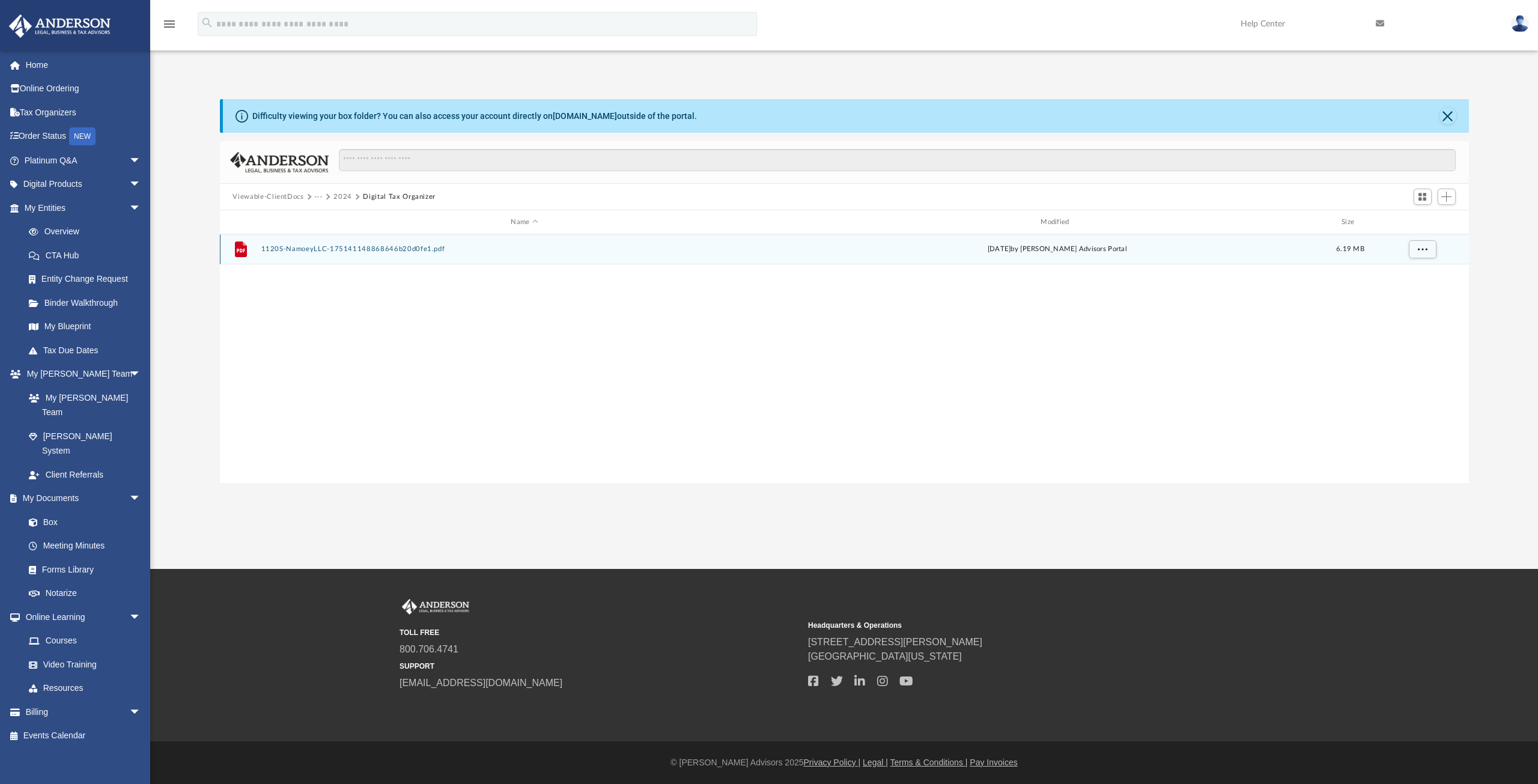
click at [293, 246] on button "1120S-NamoeyLLC-175141148868646b20d0fe1.pdf" at bounding box center [524, 249] width 527 height 8
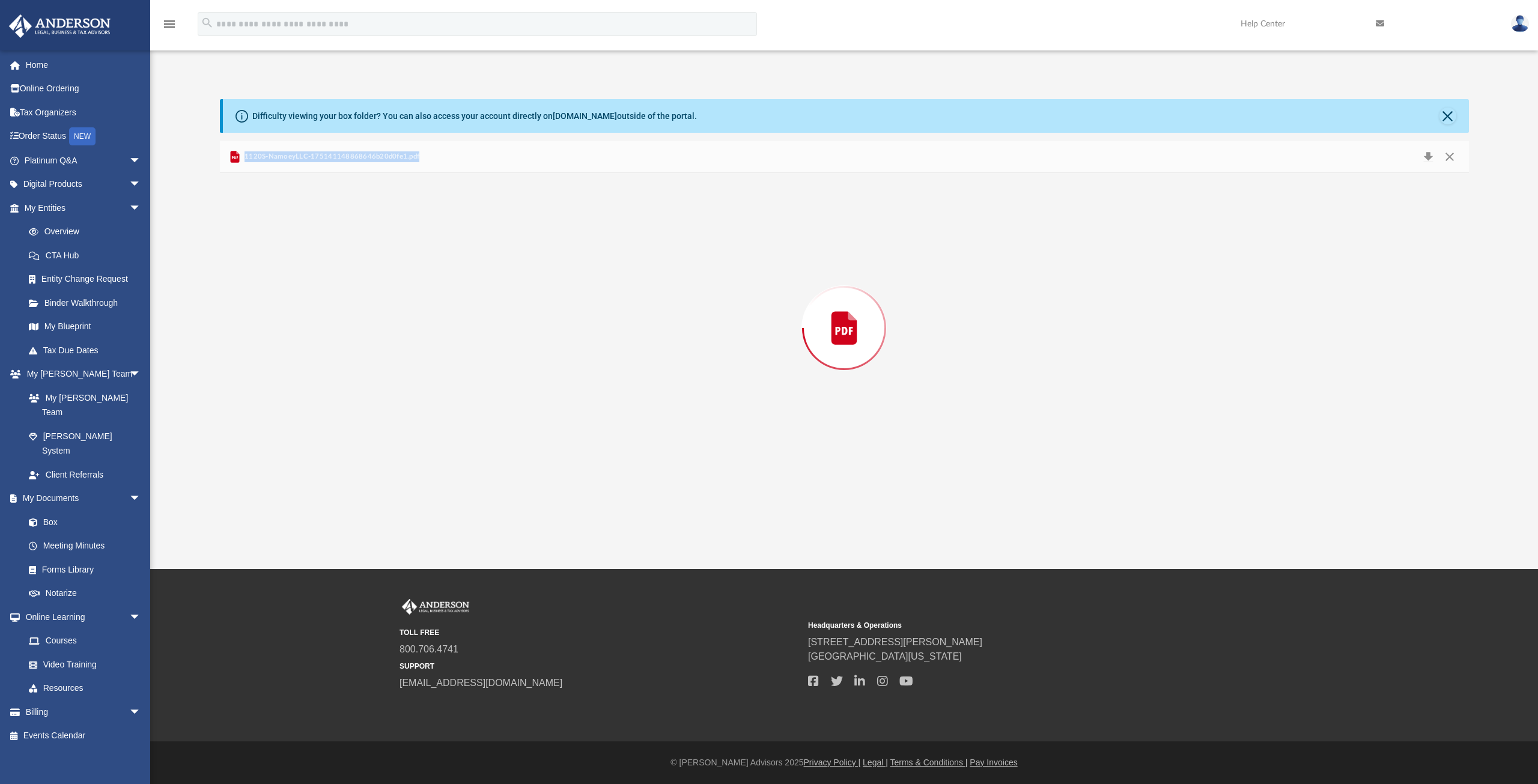
click at [293, 245] on div "Preview" at bounding box center [844, 327] width 1249 height 310
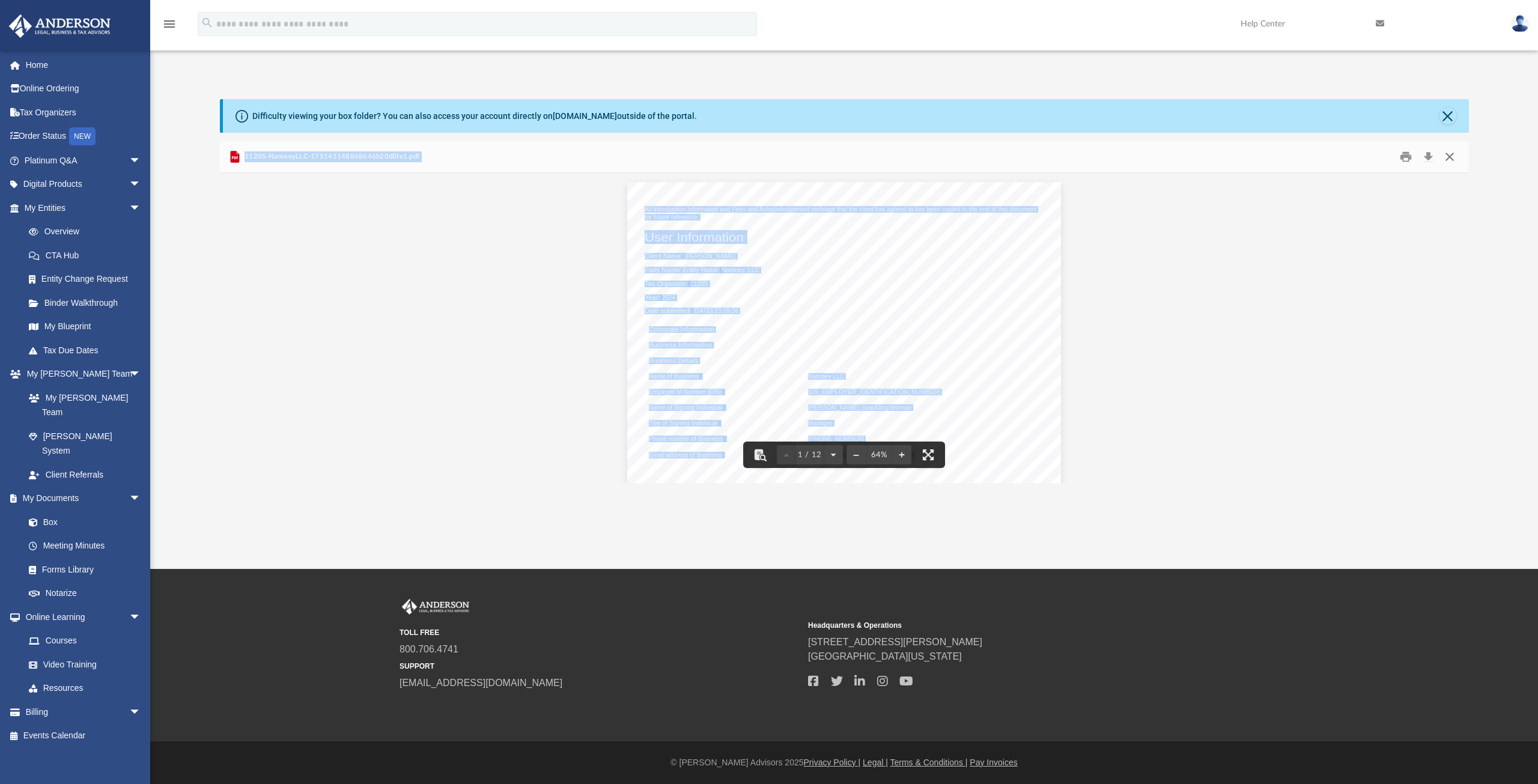
click at [1449, 158] on button "Close" at bounding box center [1449, 157] width 22 height 19
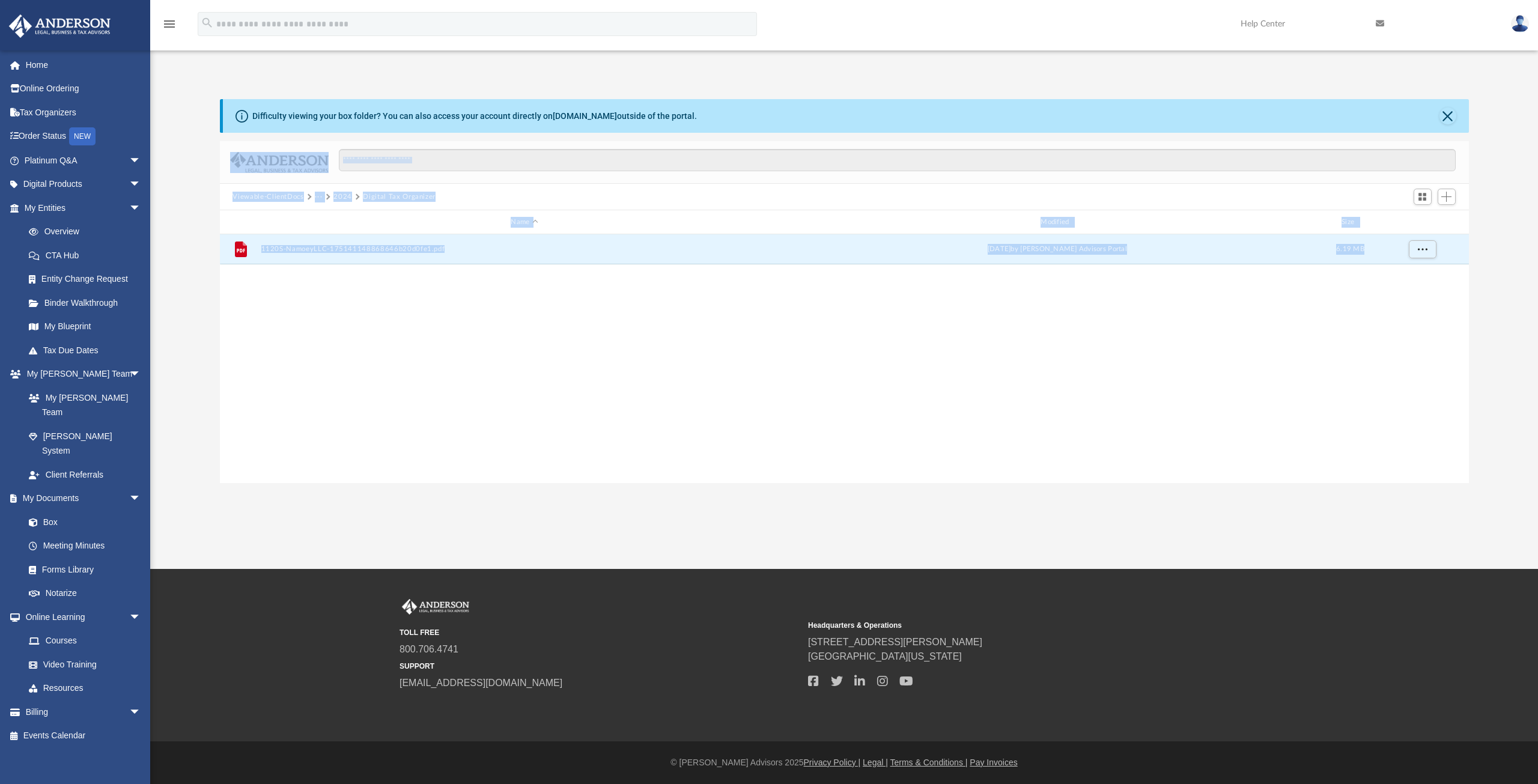
click at [317, 197] on button "···" at bounding box center [319, 197] width 8 height 11
click at [279, 195] on button "Viewable-ClientDocs" at bounding box center [268, 197] width 71 height 11
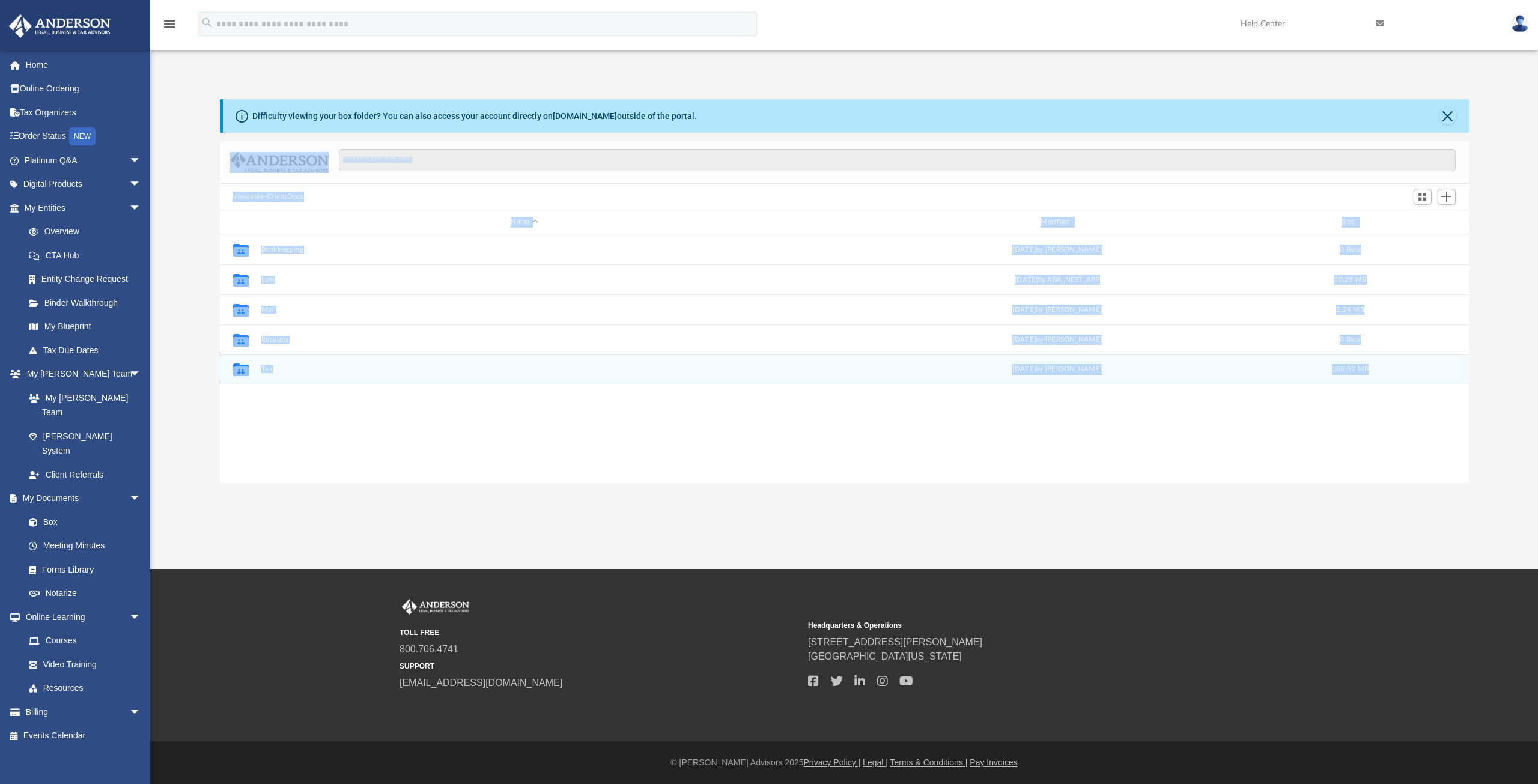
click at [265, 367] on button "Tax" at bounding box center [524, 369] width 527 height 8
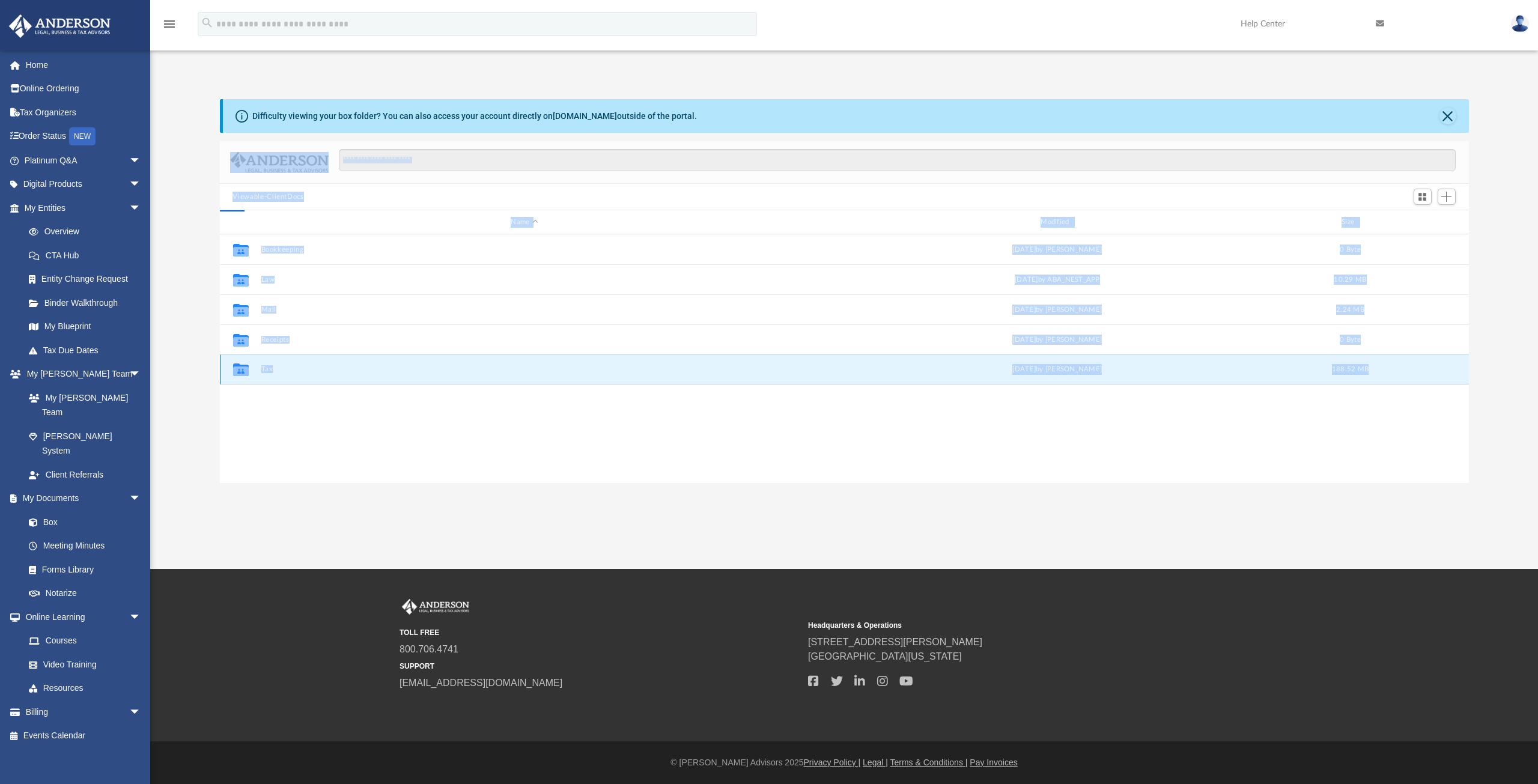
click at [265, 367] on button "Tax" at bounding box center [524, 369] width 527 height 8
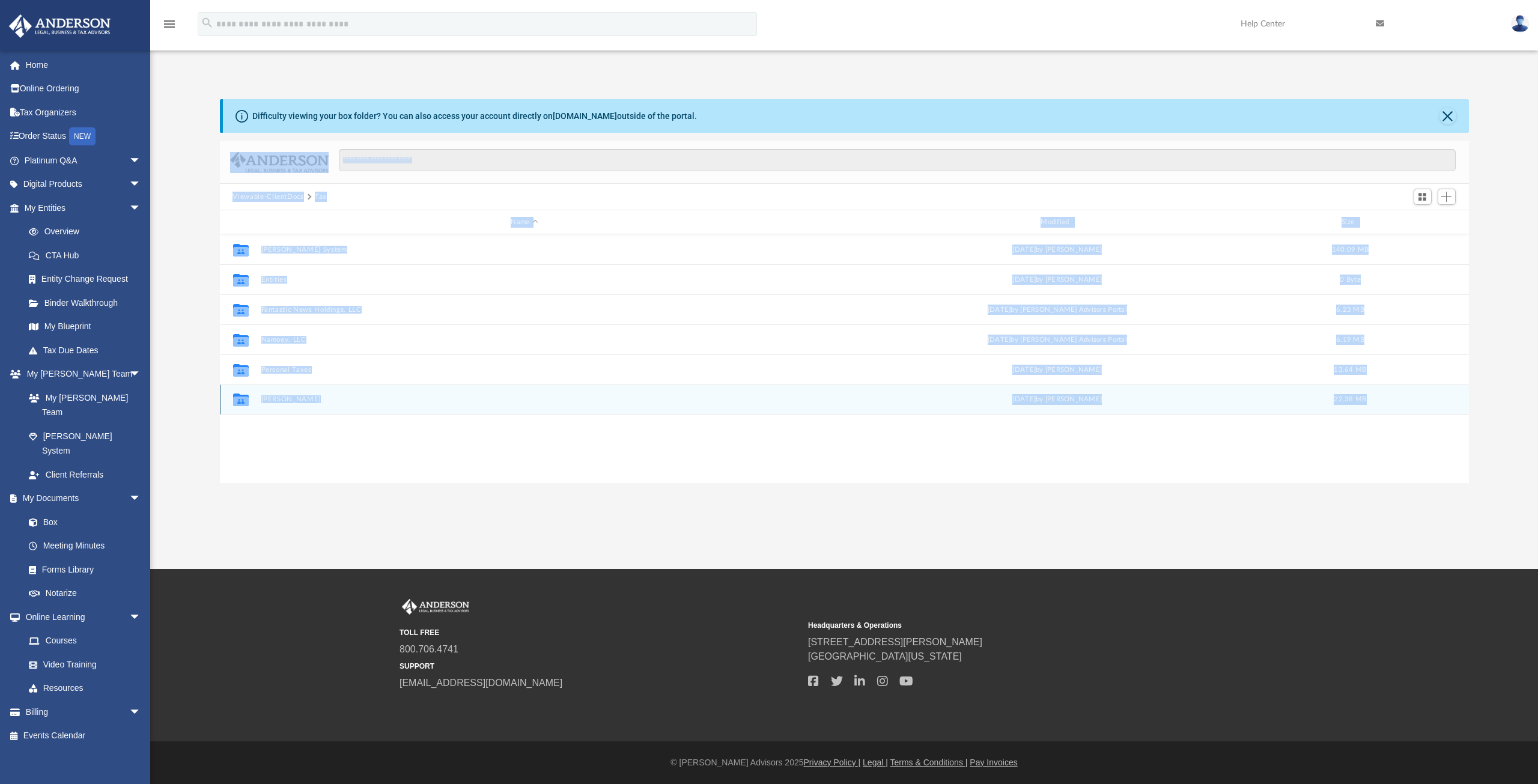
click at [300, 399] on button "Spaulding-Yeoman, Deirdre" at bounding box center [524, 399] width 527 height 8
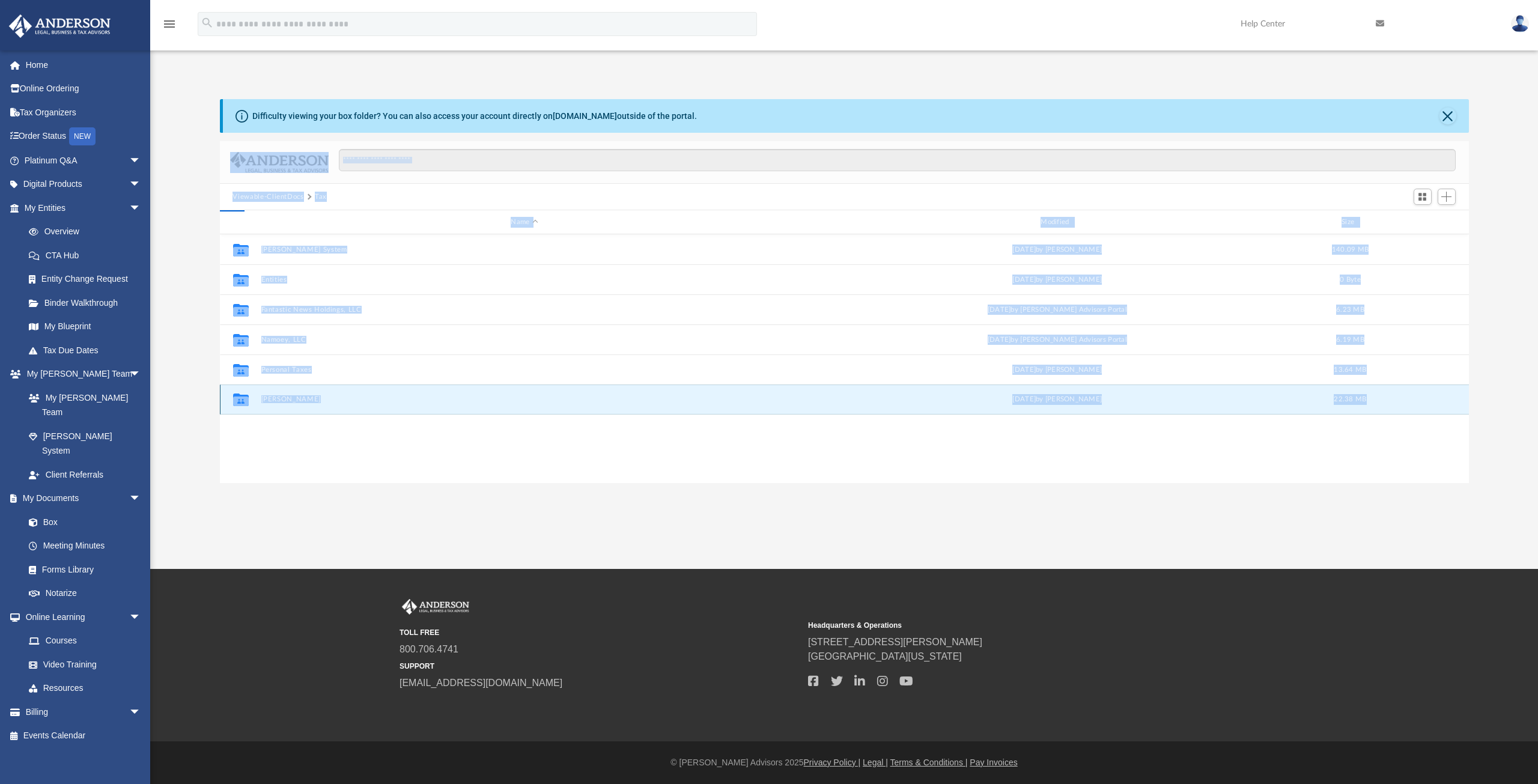
click at [300, 399] on button "Spaulding-Yeoman, Deirdre" at bounding box center [524, 399] width 527 height 8
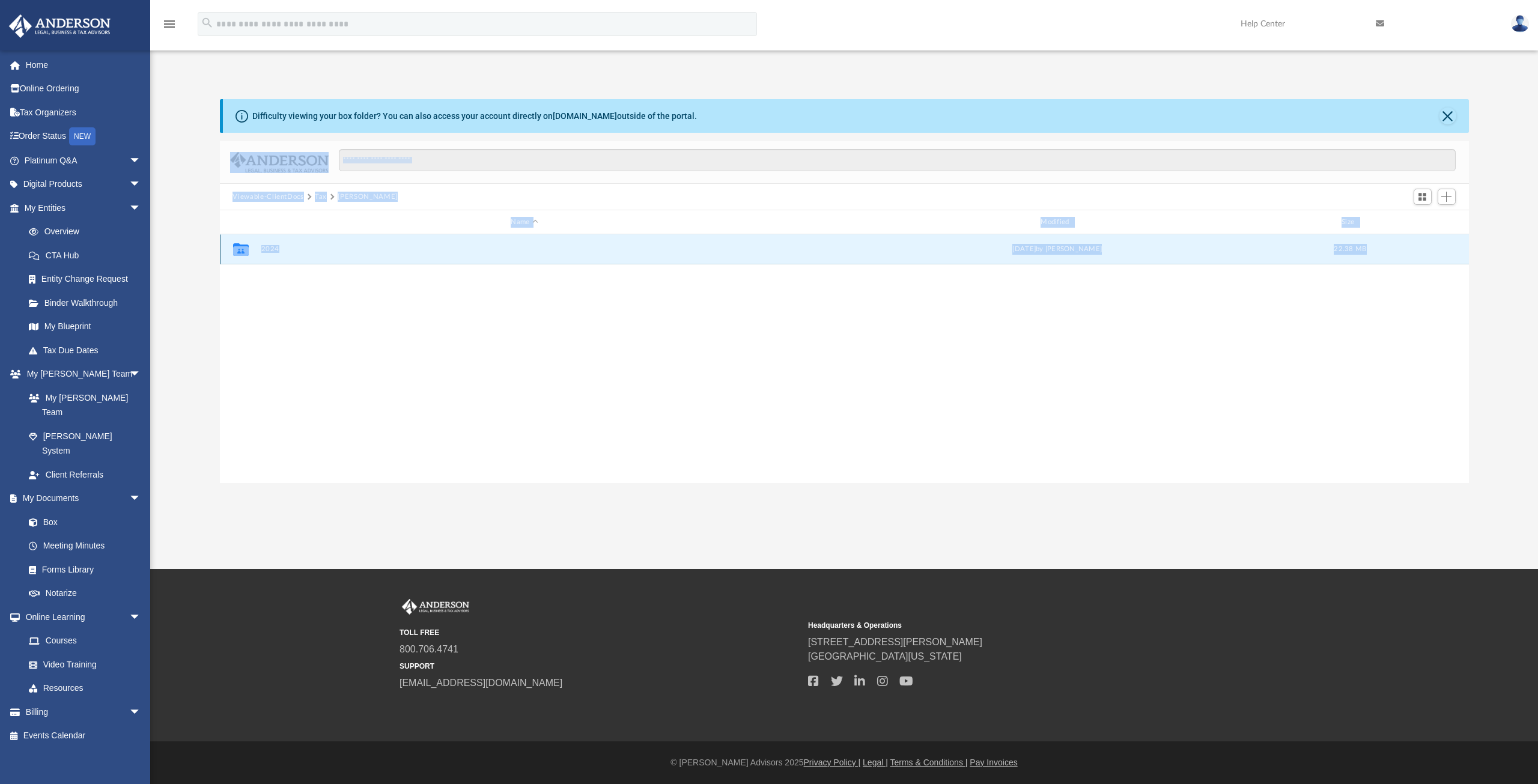
click at [268, 247] on button "2024" at bounding box center [524, 249] width 527 height 8
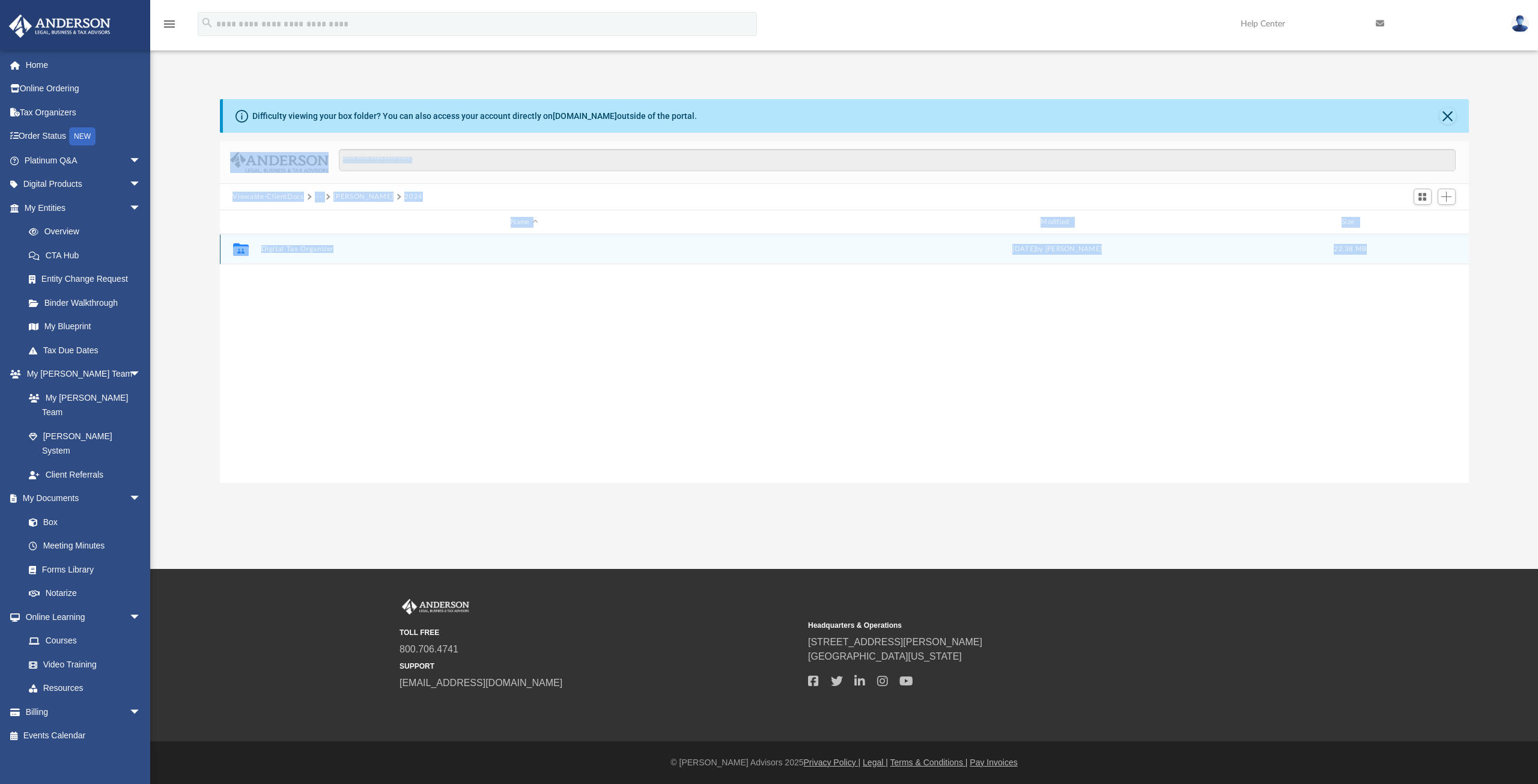
click at [268, 247] on button "Digital Tax Organizer" at bounding box center [524, 249] width 527 height 8
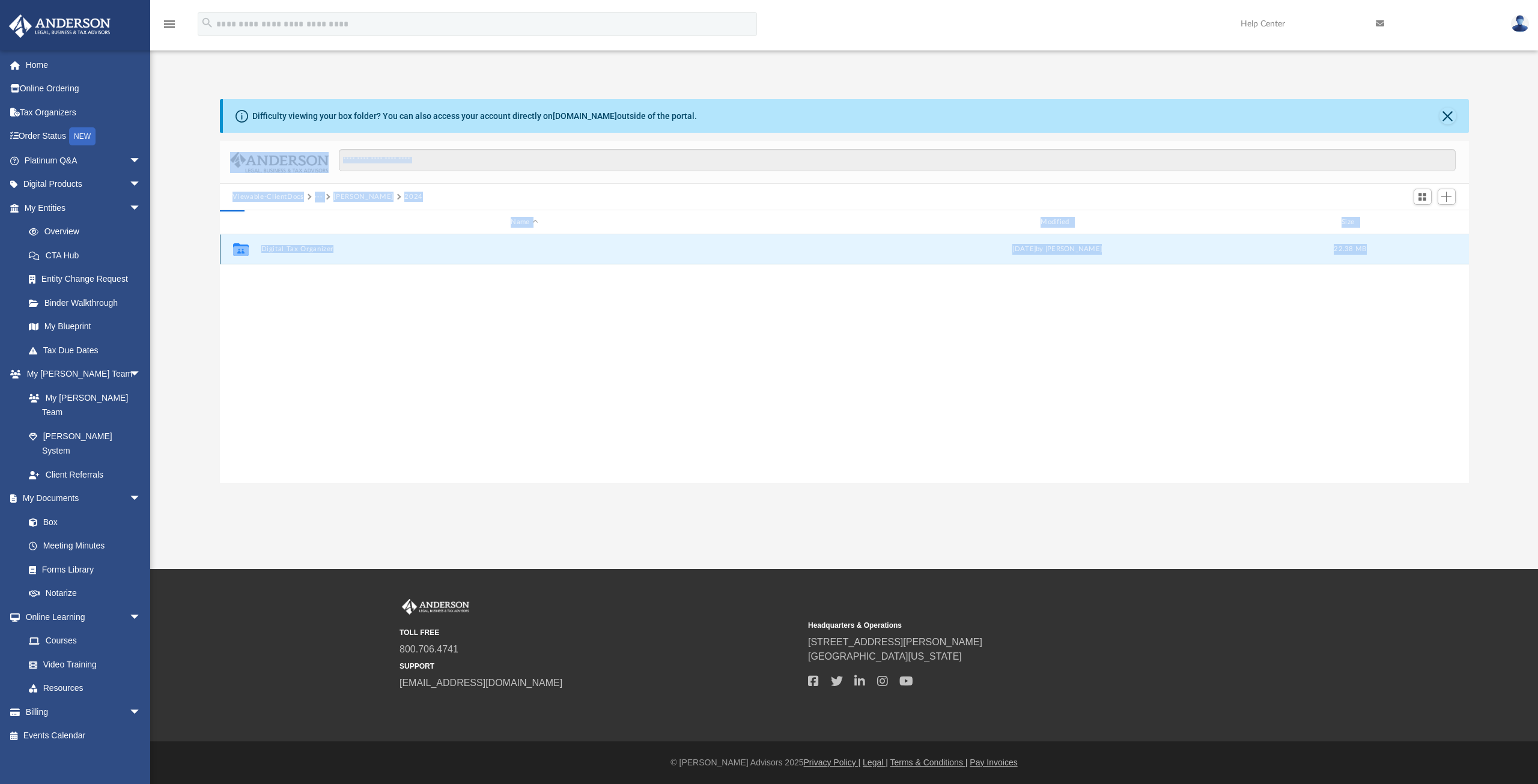
click at [268, 247] on button "Digital Tax Organizer" at bounding box center [524, 249] width 527 height 8
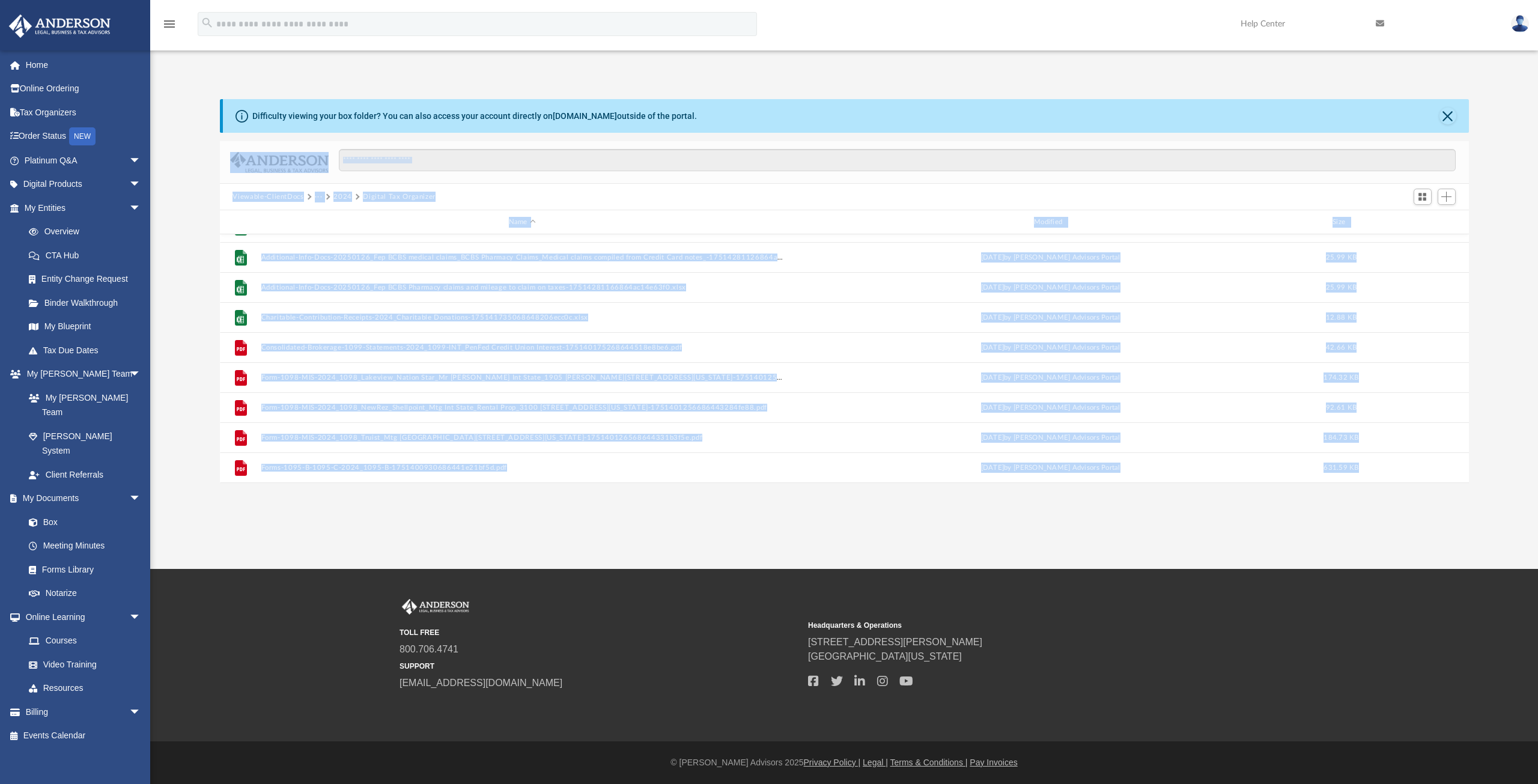
scroll to position [176, 0]
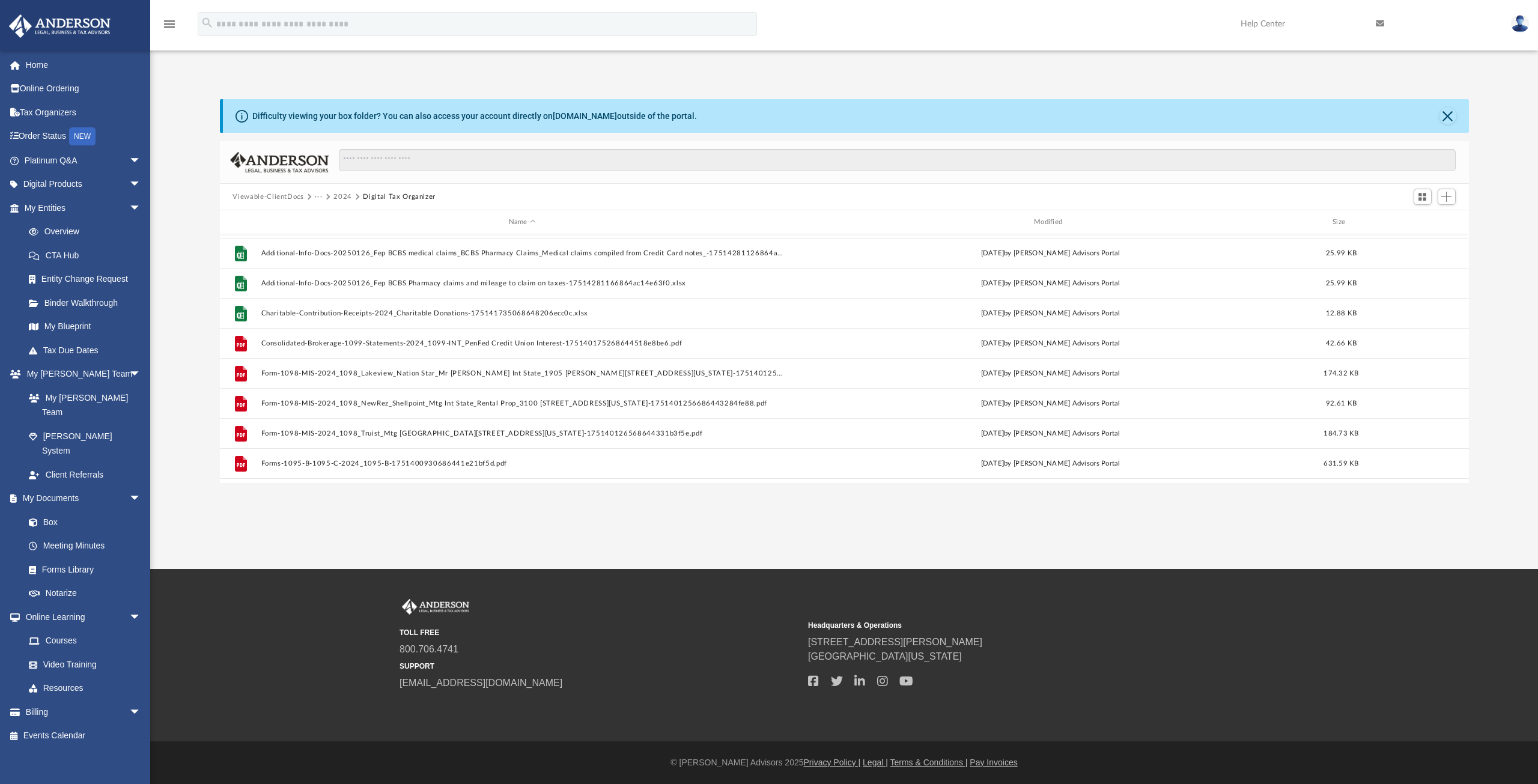
drag, startPoint x: 1469, startPoint y: 308, endPoint x: 1465, endPoint y: 289, distance: 19.4
click at [1465, 289] on div "Difficulty viewing your box folder? You can also access your account directly o…" at bounding box center [844, 291] width 1388 height 384
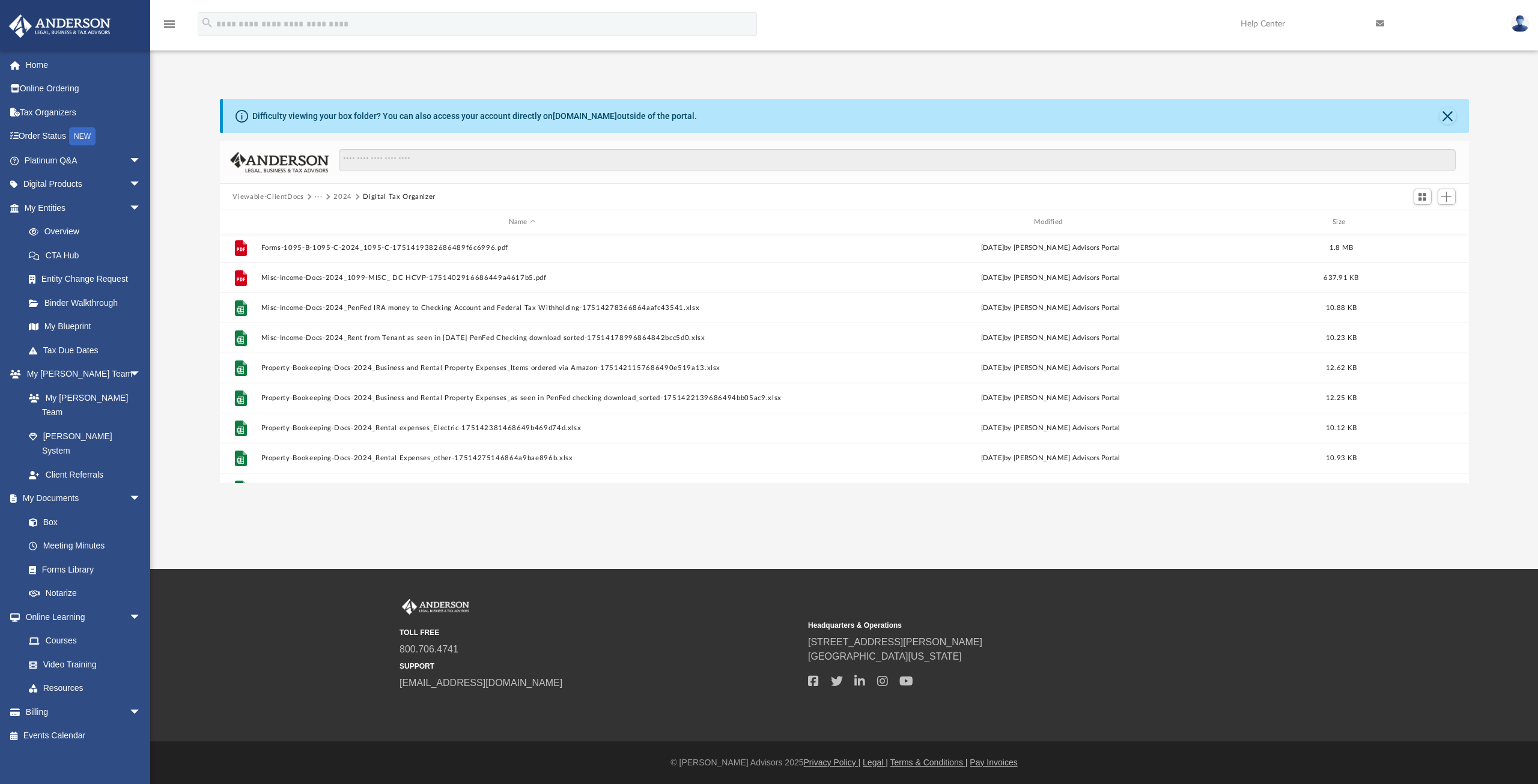
scroll to position [398, 0]
click at [1475, 477] on div "Difficulty viewing your box folder? You can also access your account directly o…" at bounding box center [844, 291] width 1388 height 384
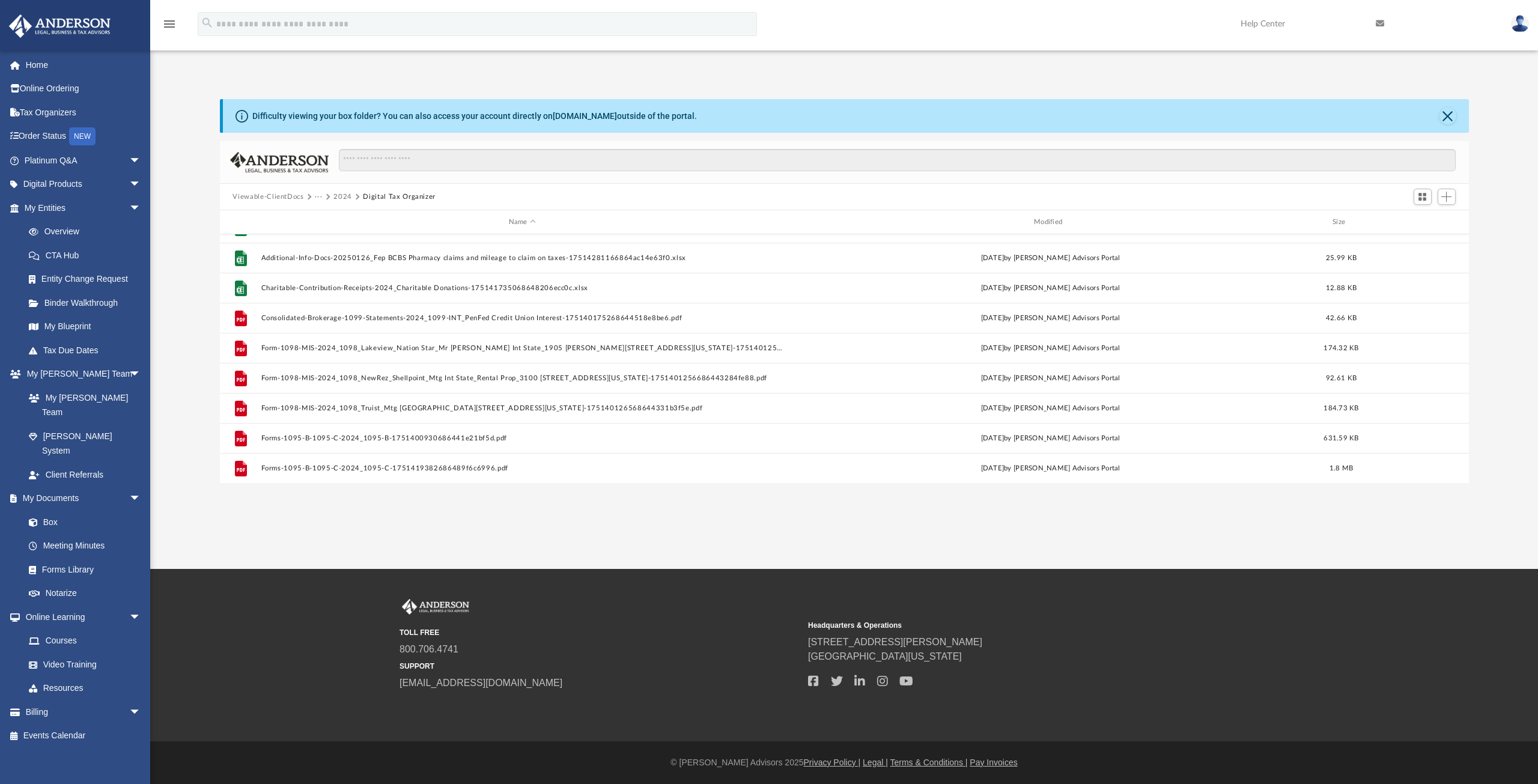
scroll to position [0, 0]
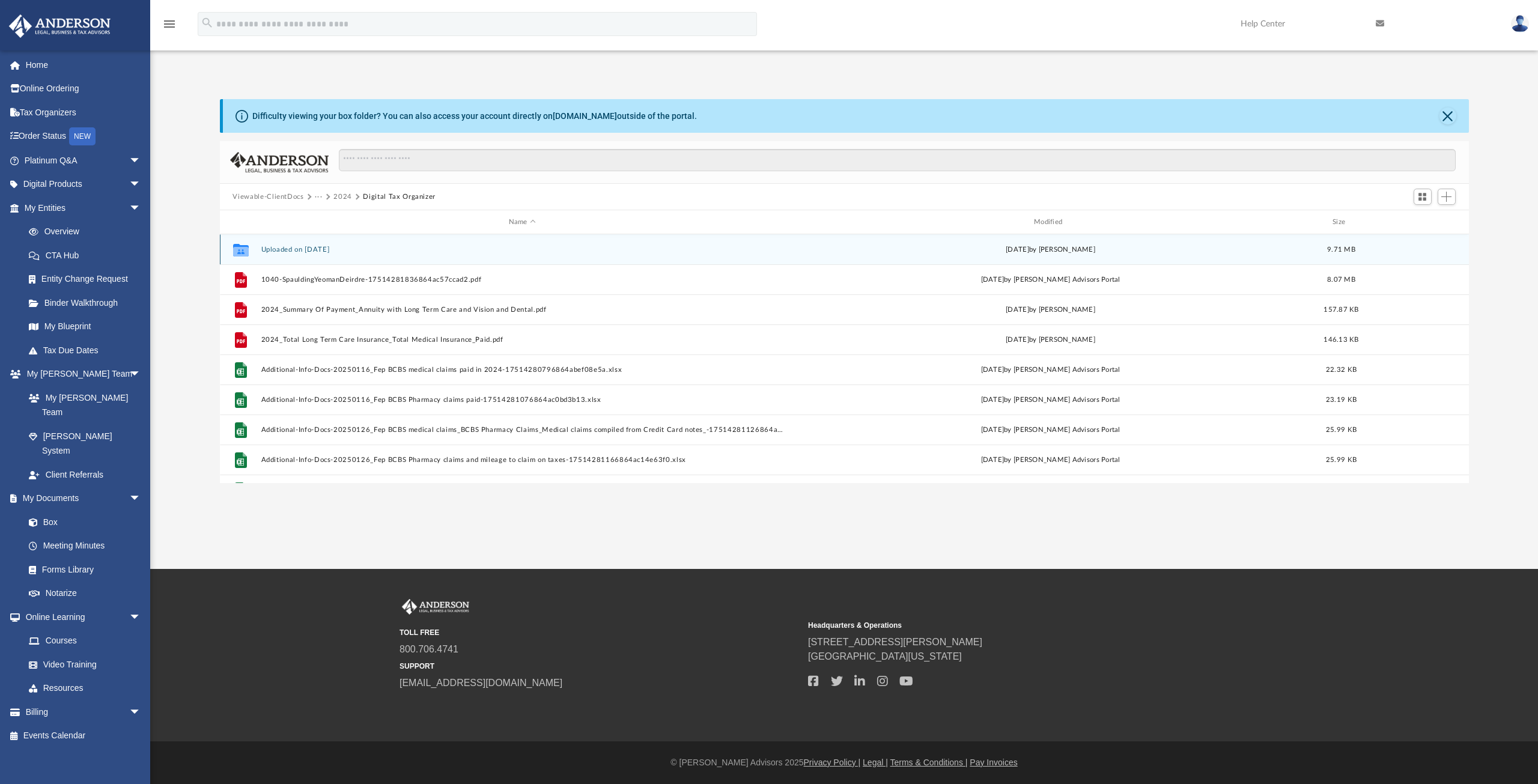
click at [239, 251] on icon "grid" at bounding box center [240, 249] width 16 height 13
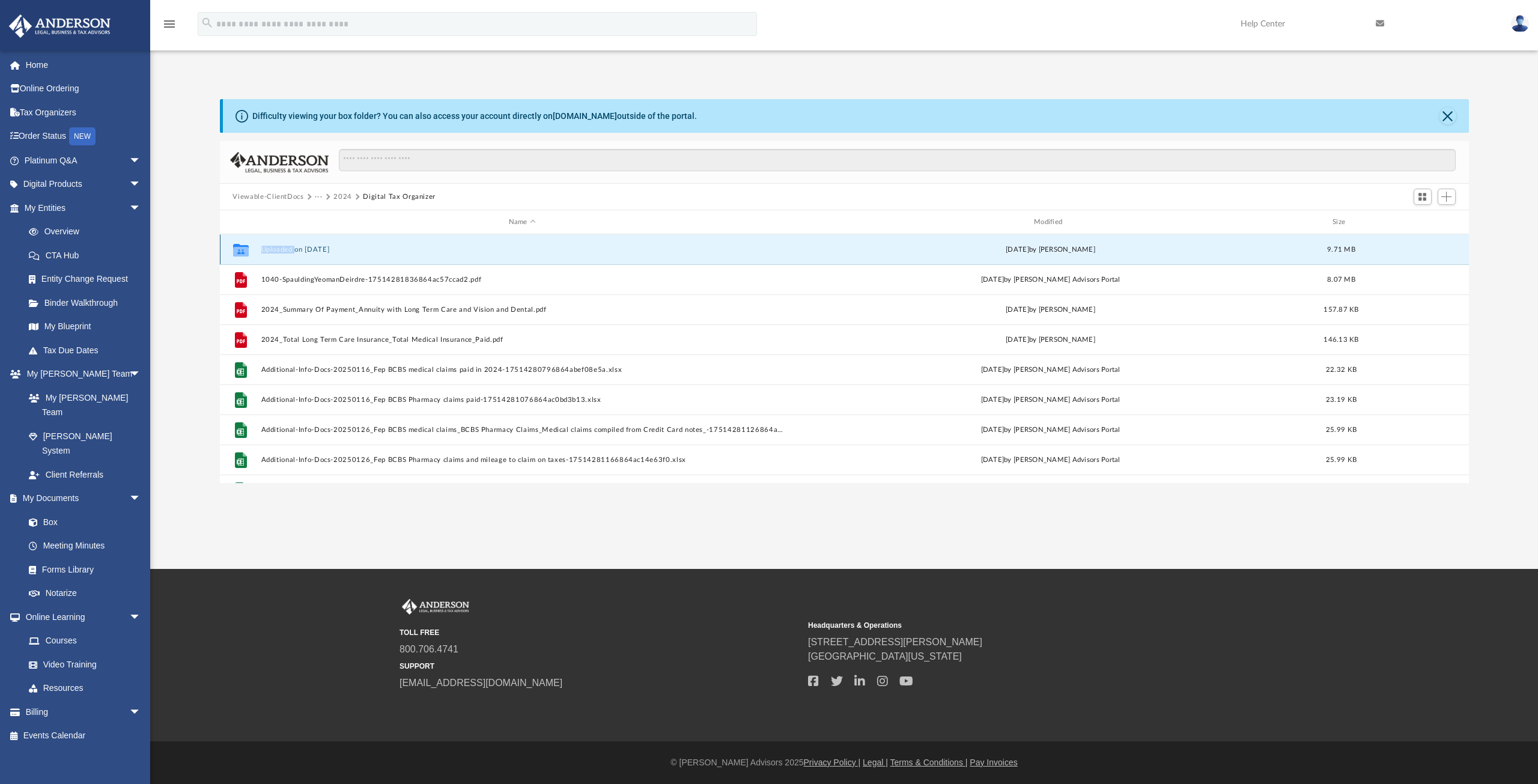
click at [239, 251] on icon "grid" at bounding box center [240, 249] width 16 height 13
click at [311, 248] on button "Uploaded on July 28 2025" at bounding box center [522, 249] width 523 height 8
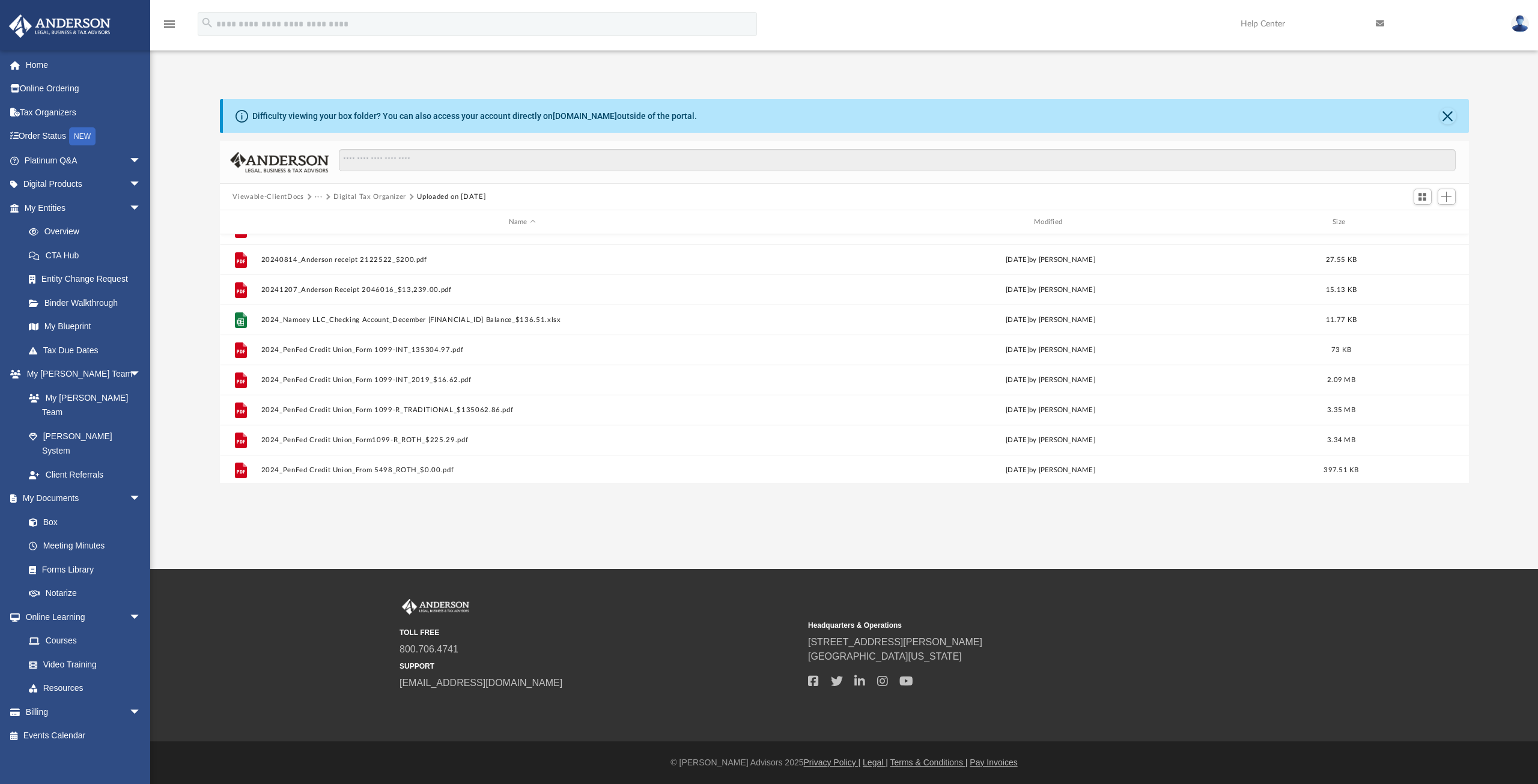
drag, startPoint x: 1470, startPoint y: 380, endPoint x: 1467, endPoint y: 408, distance: 28.2
click at [1461, 461] on div "Difficulty viewing your box folder? You can also access your account directly o…" at bounding box center [844, 291] width 1388 height 384
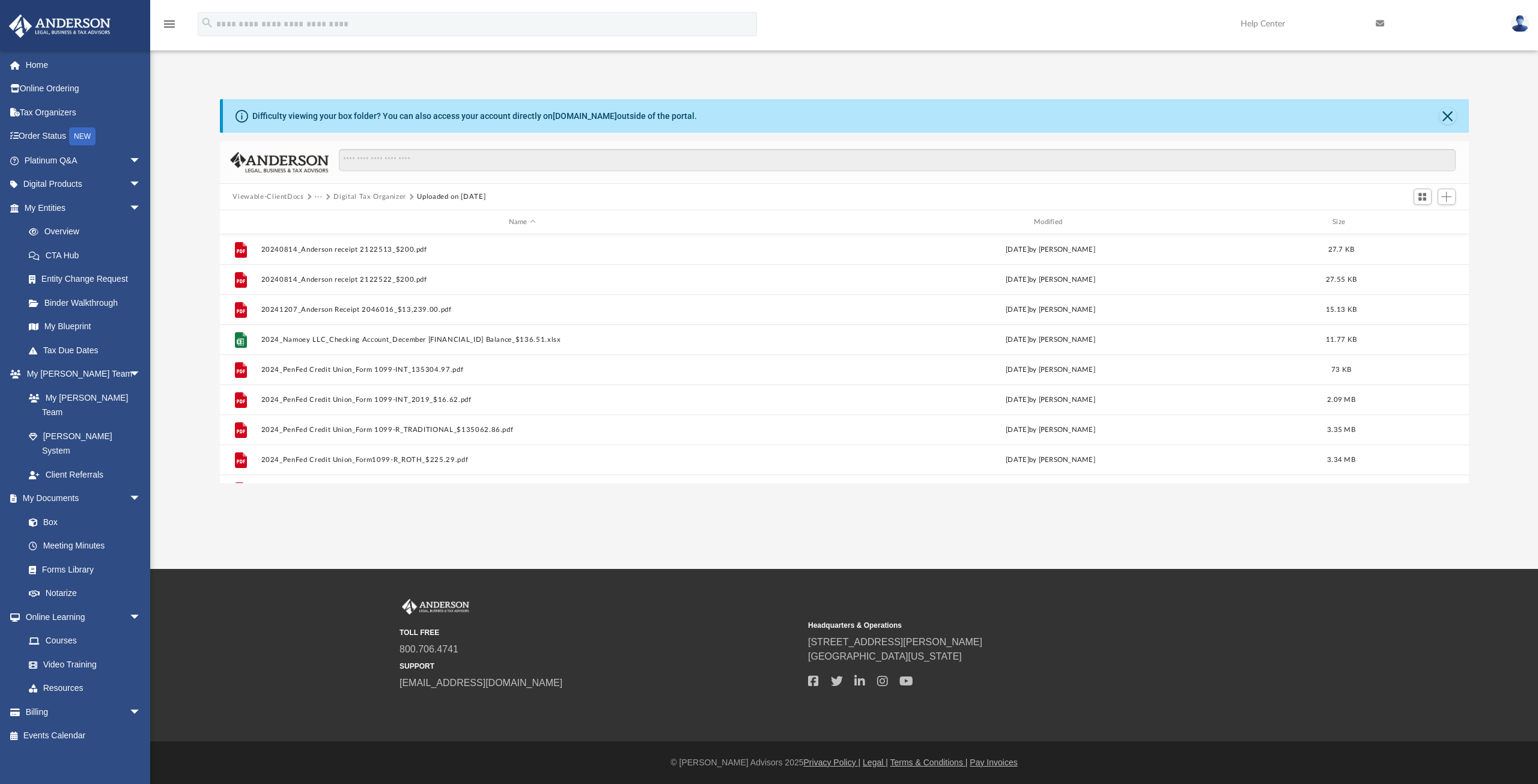
click at [565, 506] on div "App dwspauld@aol.com Sign Out dwspauld@aol.com Home Online Ordering Tax Organiz…" at bounding box center [769, 284] width 1538 height 569
